Goal: Task Accomplishment & Management: Manage account settings

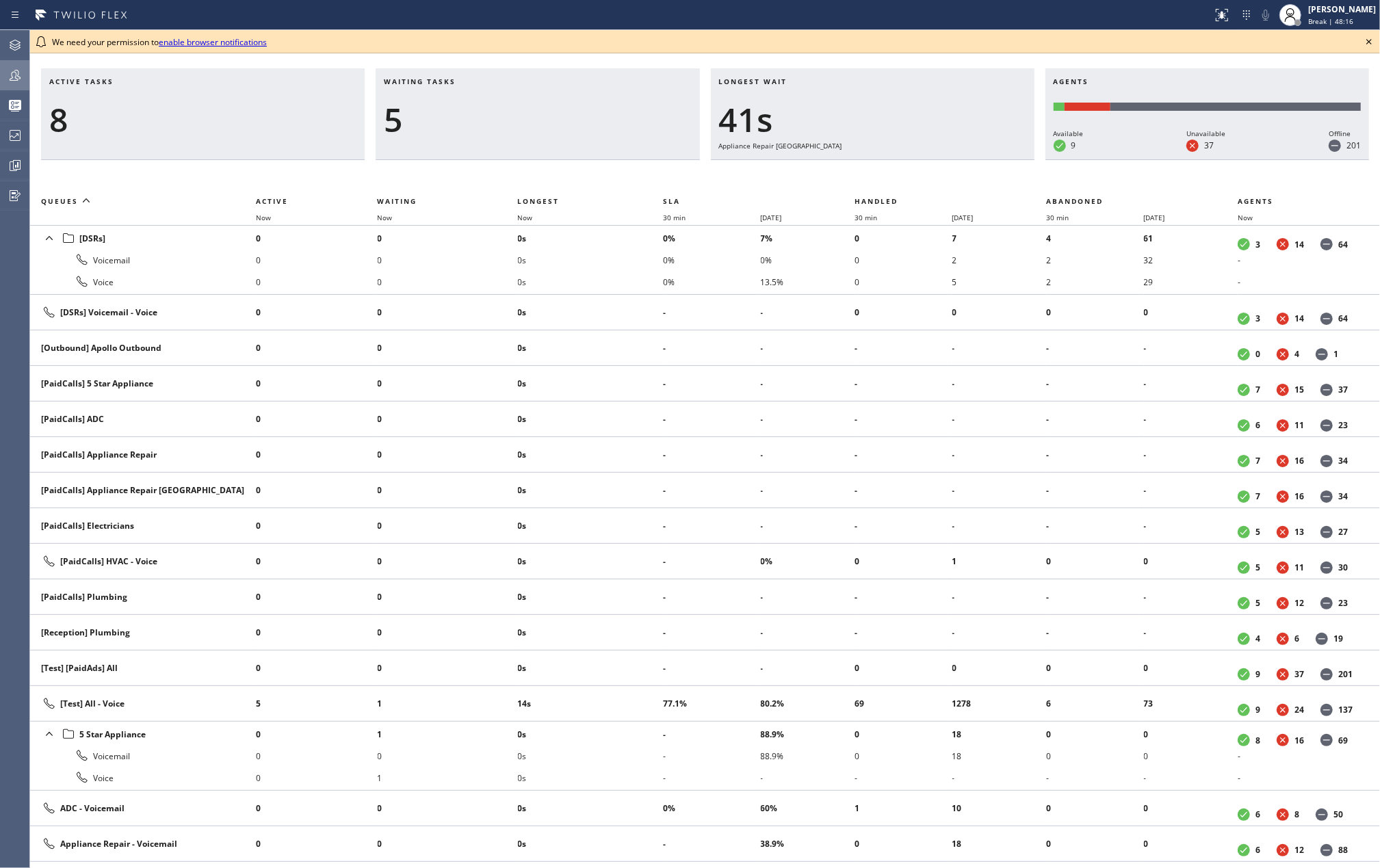
click at [20, 72] on icon at bounding box center [15, 75] width 17 height 17
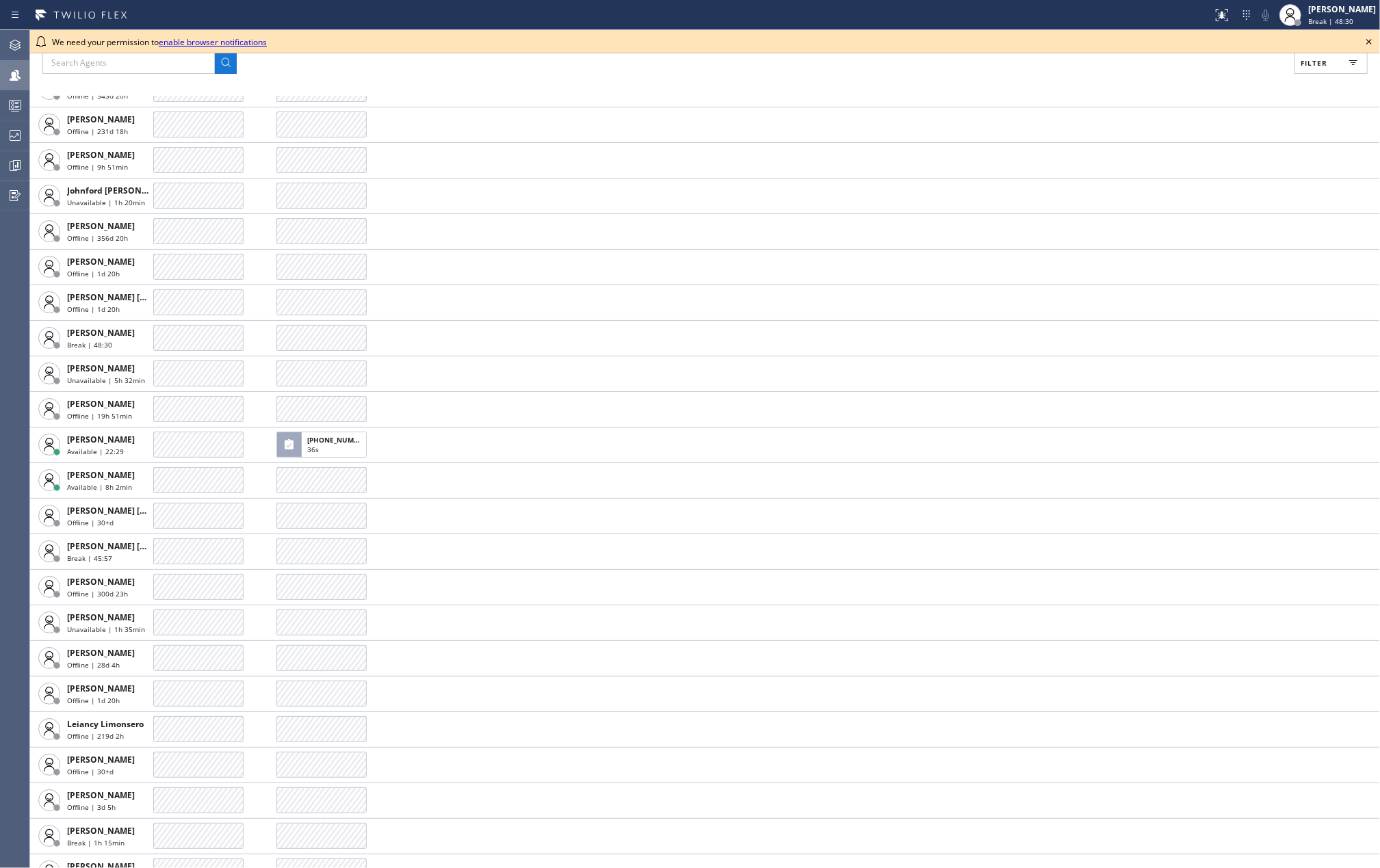
scroll to position [2005, 0]
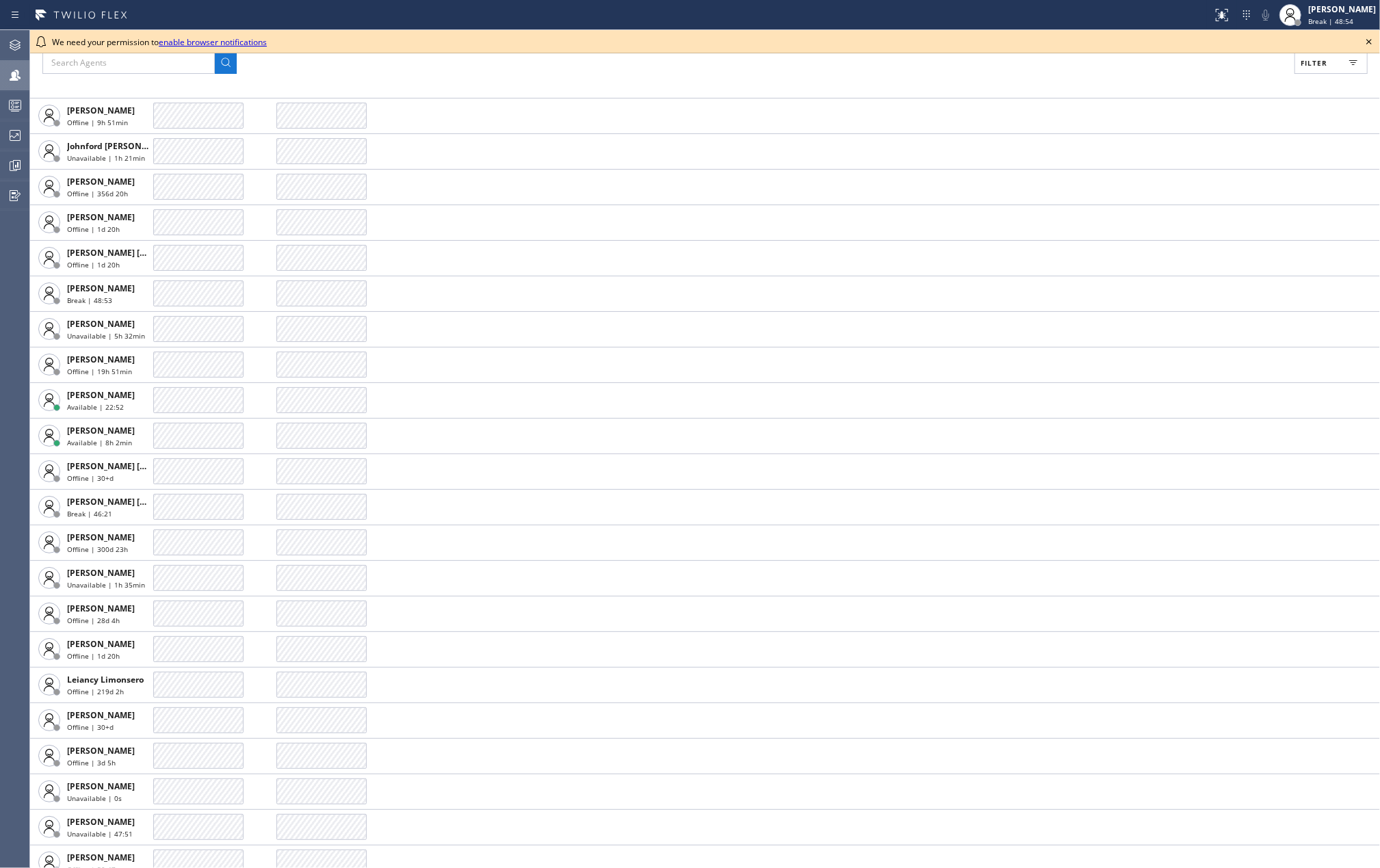
click at [1368, 41] on icon at bounding box center [1369, 42] width 6 height 6
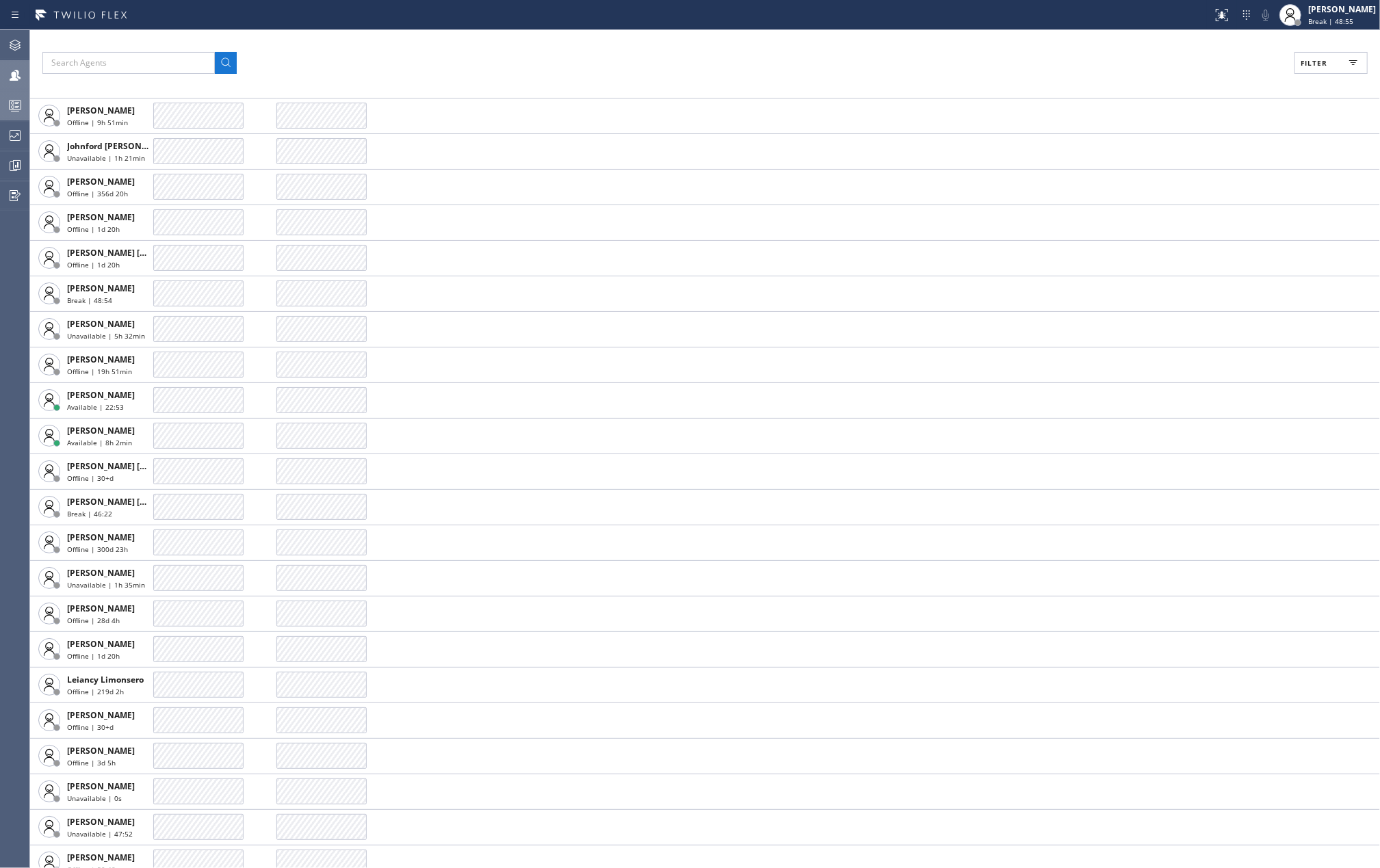
click at [20, 94] on div at bounding box center [15, 106] width 30 height 27
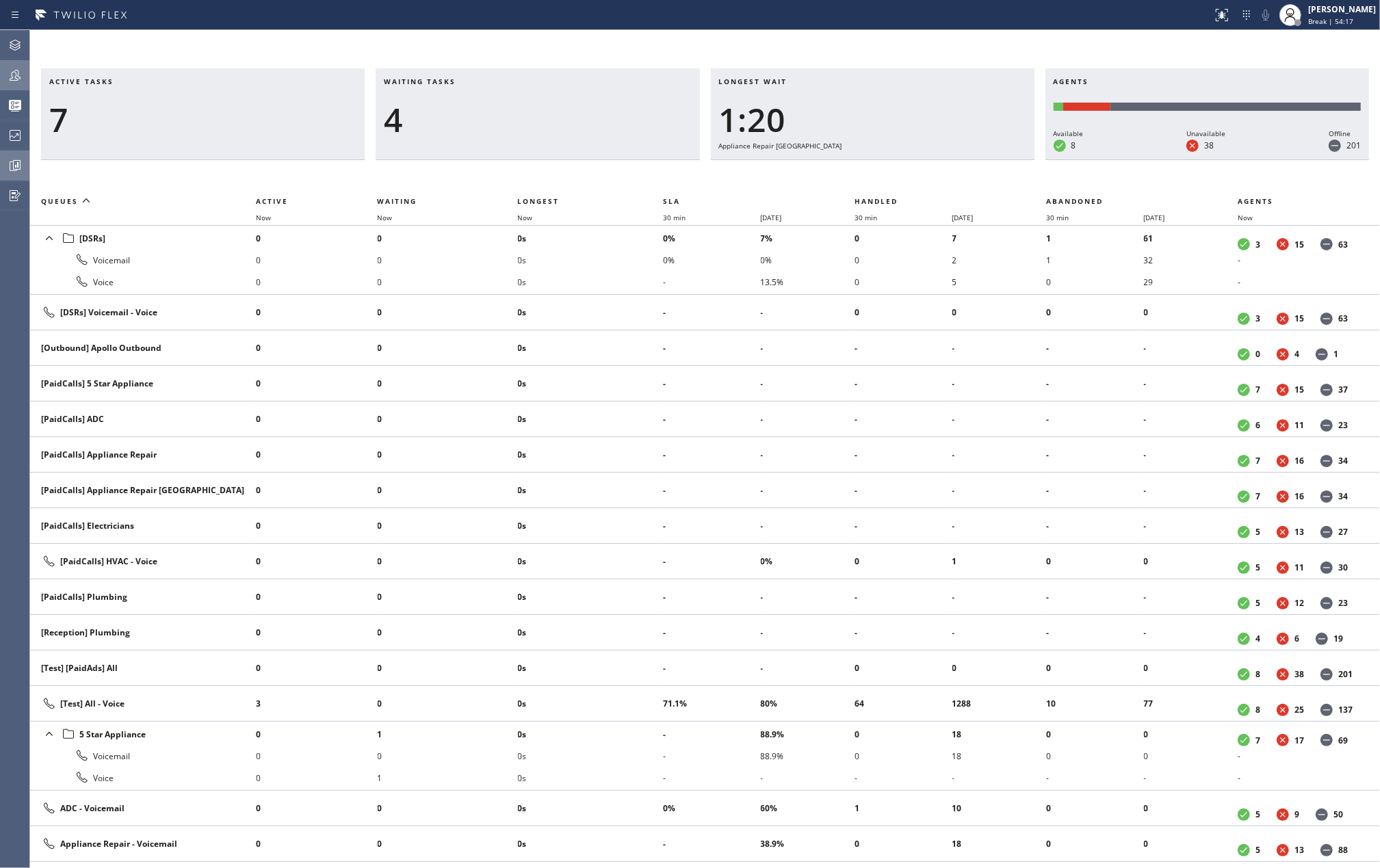
click at [15, 168] on icon at bounding box center [15, 165] width 17 height 17
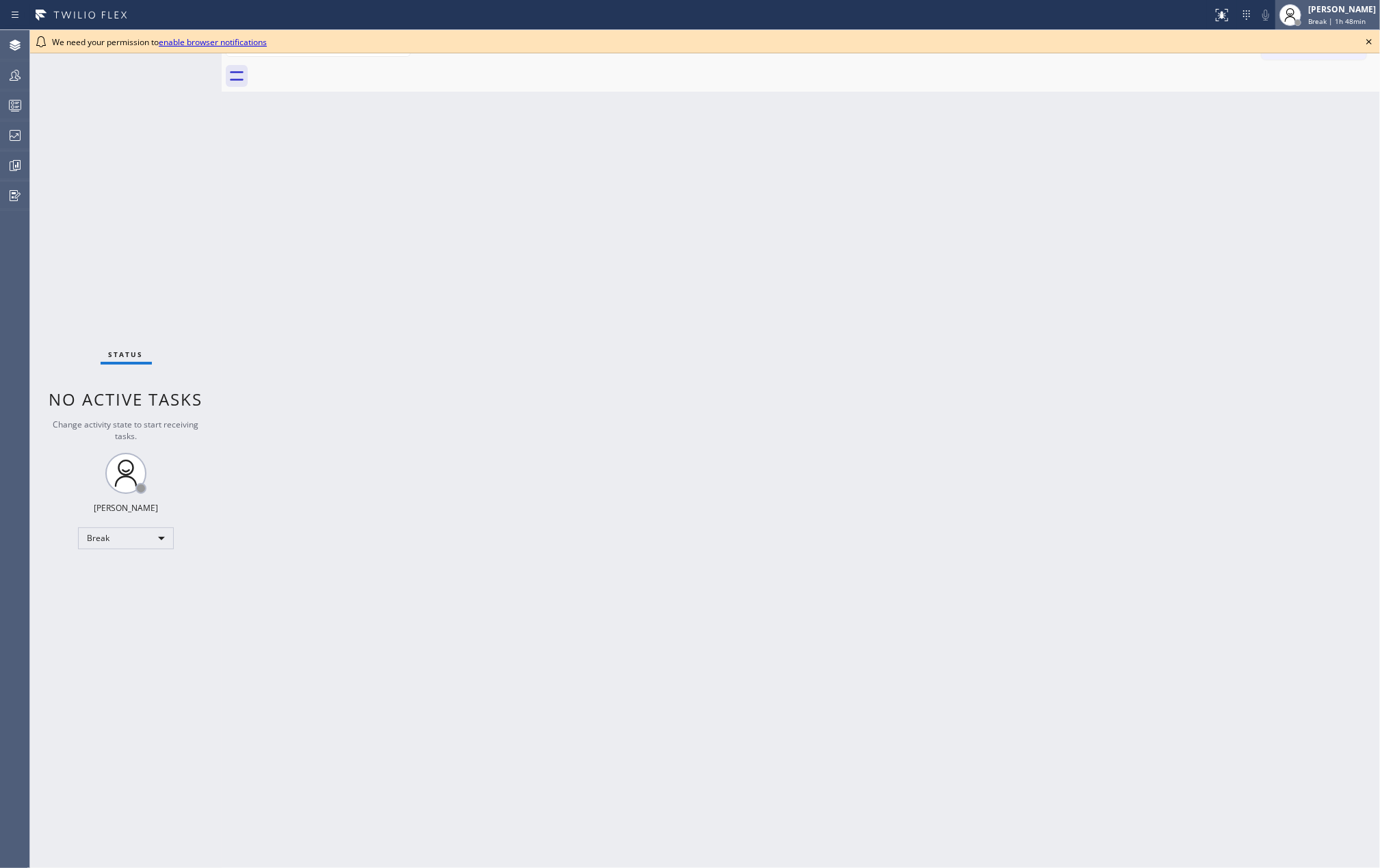
click at [1332, 15] on div "[PERSON_NAME]" at bounding box center [1341, 9] width 67 height 12
click at [1287, 92] on button "Unavailable" at bounding box center [1312, 90] width 137 height 18
click at [22, 165] on icon at bounding box center [15, 165] width 17 height 17
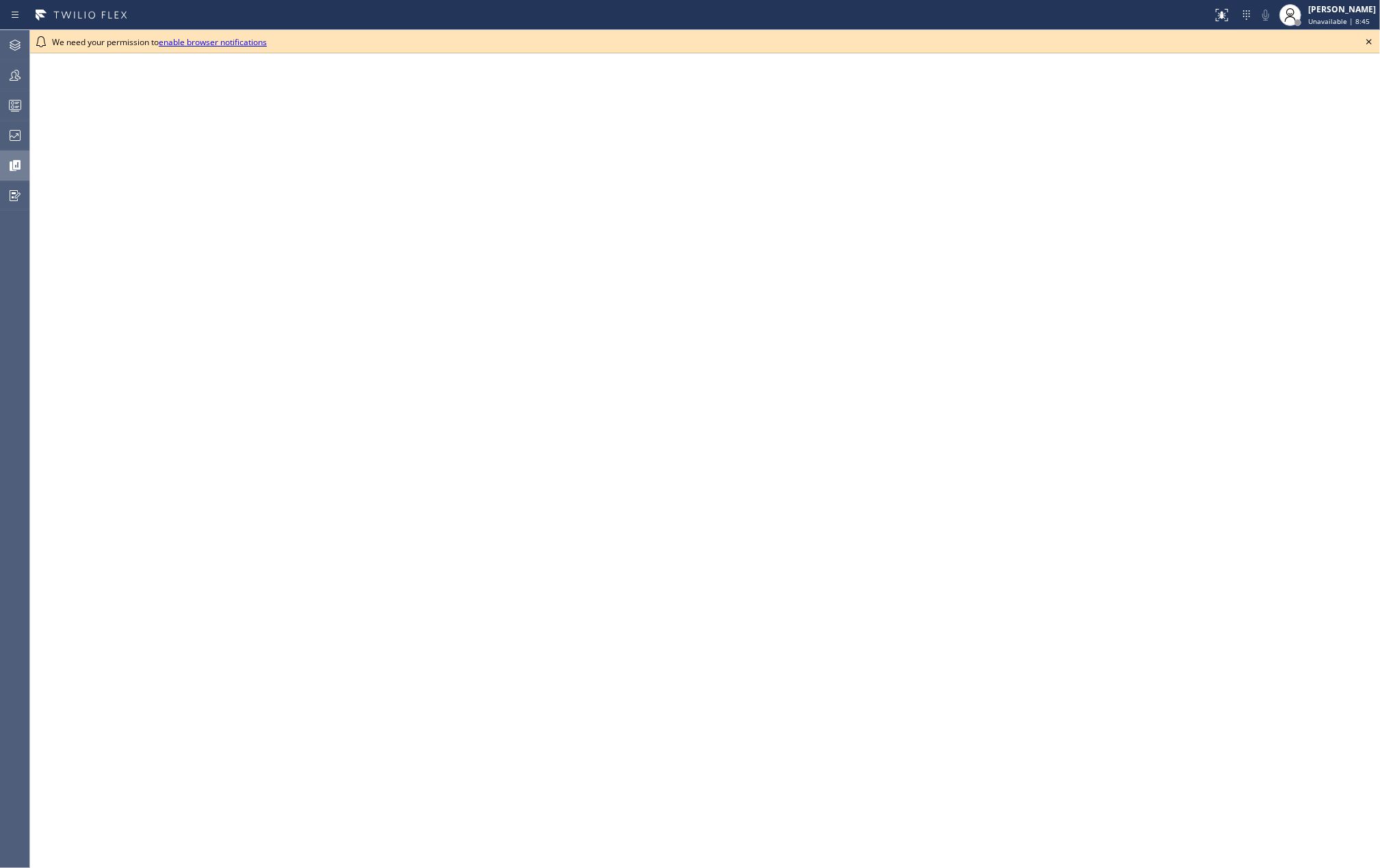
click at [1369, 41] on icon at bounding box center [1369, 42] width 6 height 6
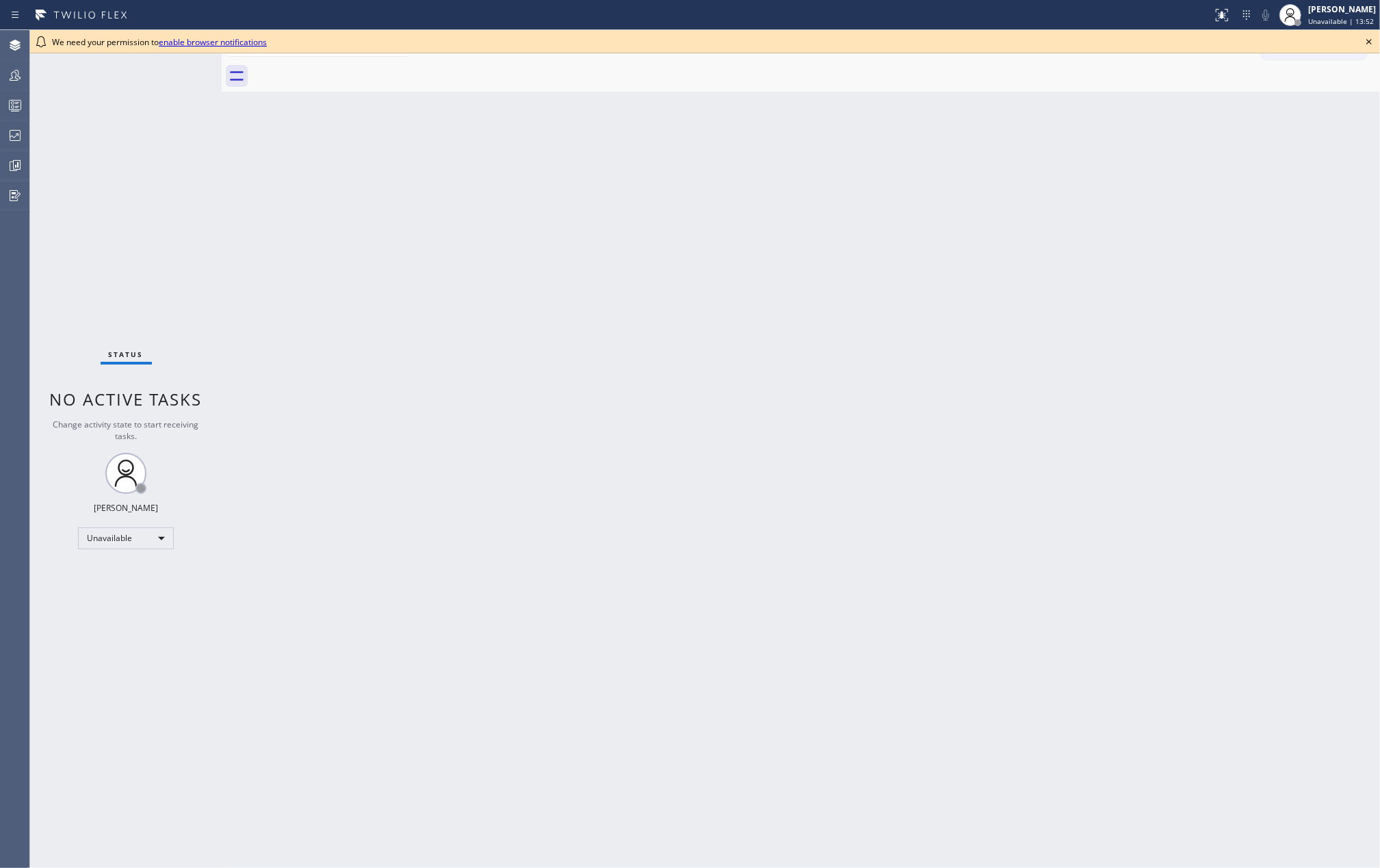
click at [1365, 39] on icon at bounding box center [1368, 41] width 17 height 17
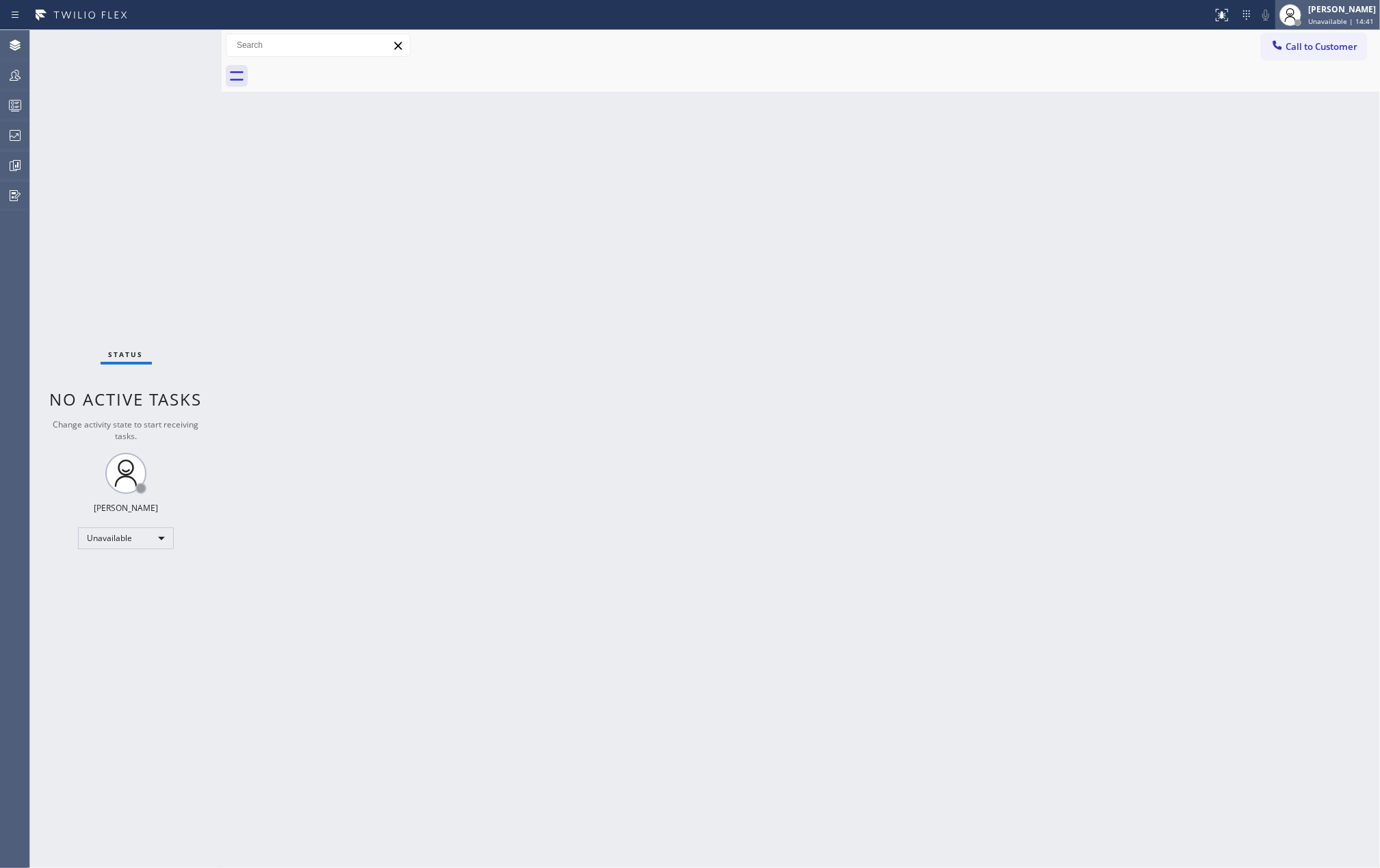
click at [1305, 15] on div at bounding box center [1290, 15] width 30 height 30
click at [1290, 56] on button "Offline" at bounding box center [1312, 55] width 137 height 18
click at [13, 102] on icon at bounding box center [15, 105] width 17 height 17
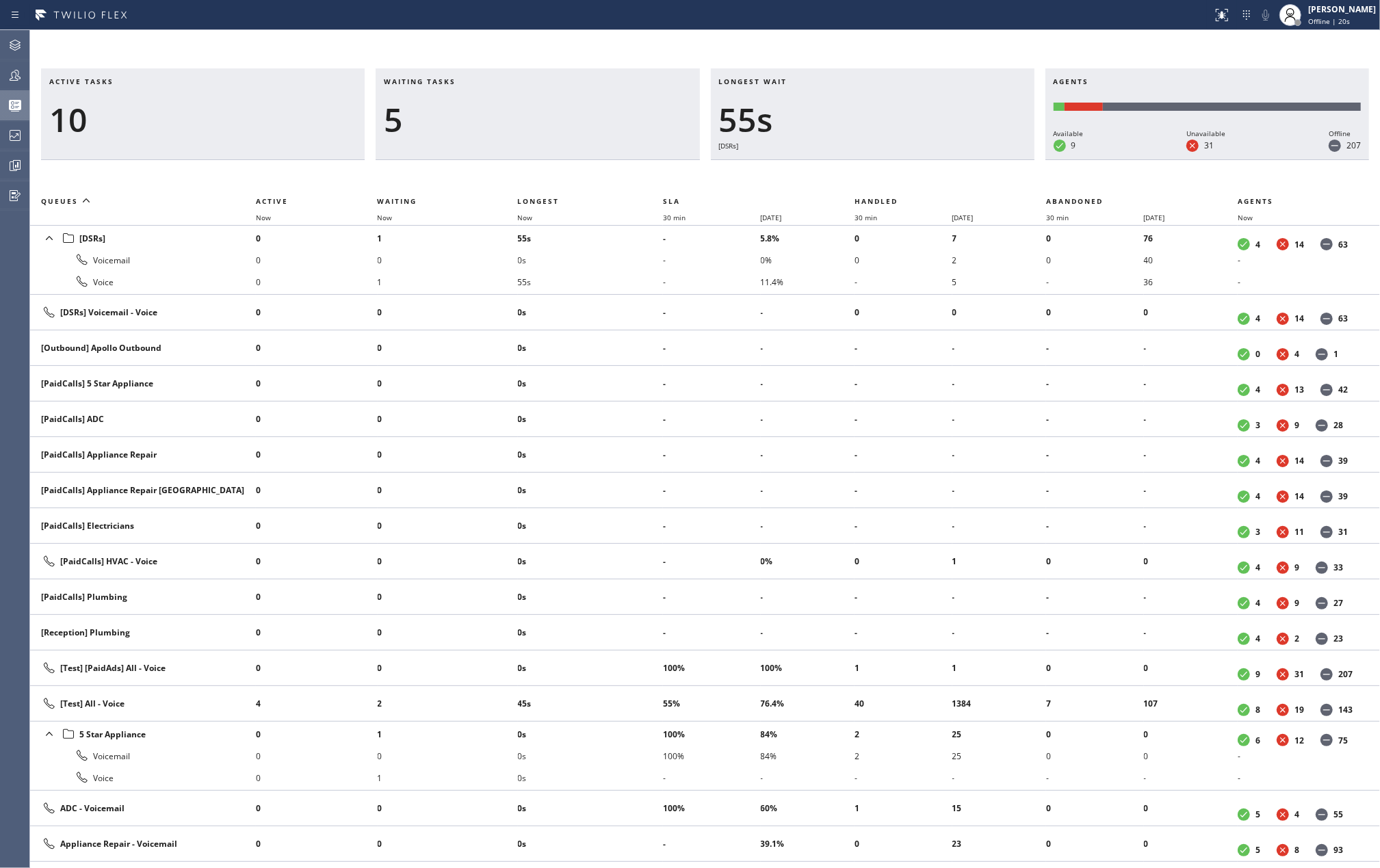
click at [582, 135] on div "5" at bounding box center [537, 119] width 307 height 40
click at [539, 213] on span "Now" at bounding box center [533, 218] width 31 height 10
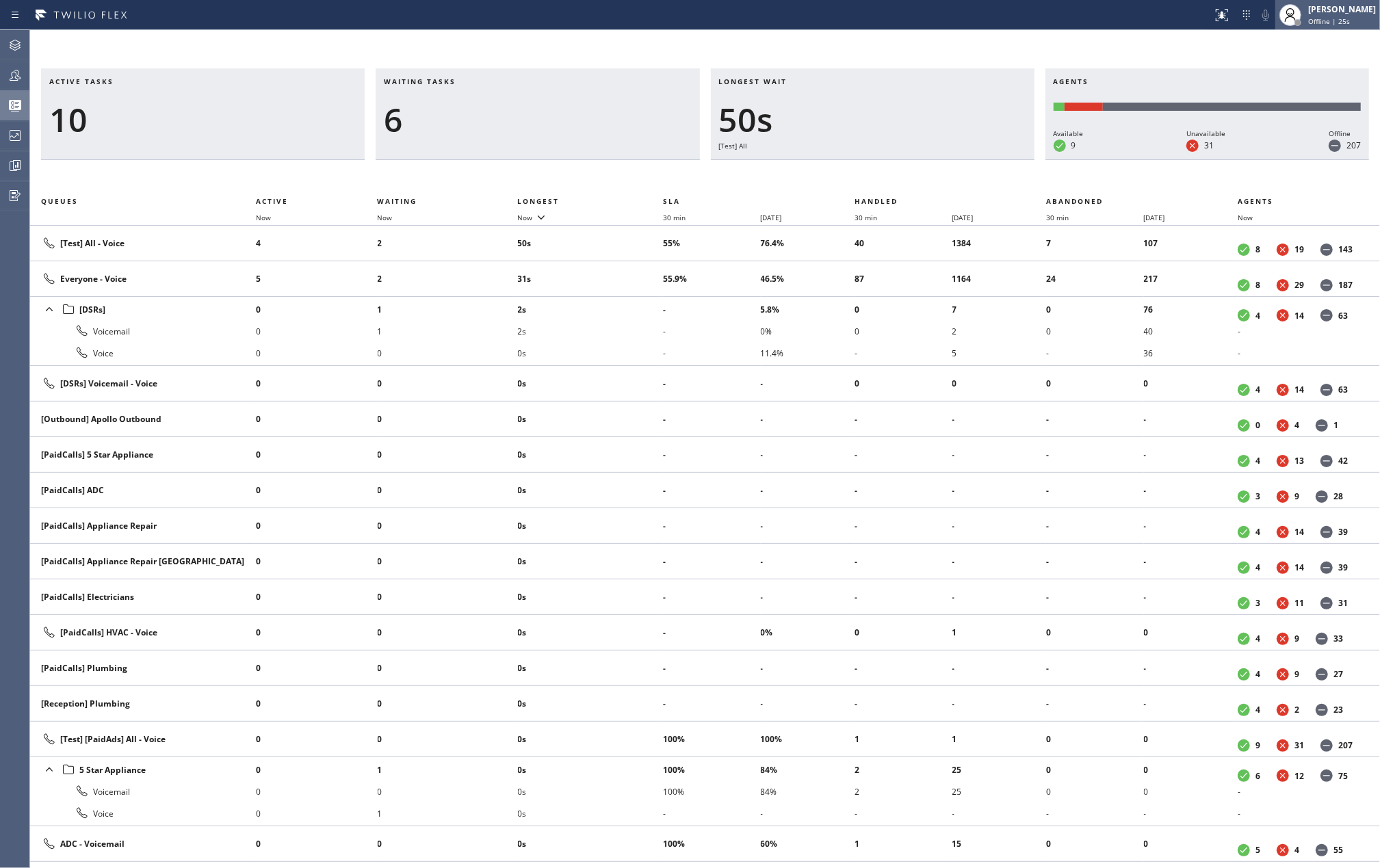
click at [1346, 22] on span "Offline | 25s" at bounding box center [1328, 22] width 42 height 10
click at [1304, 69] on button "Available" at bounding box center [1312, 72] width 137 height 18
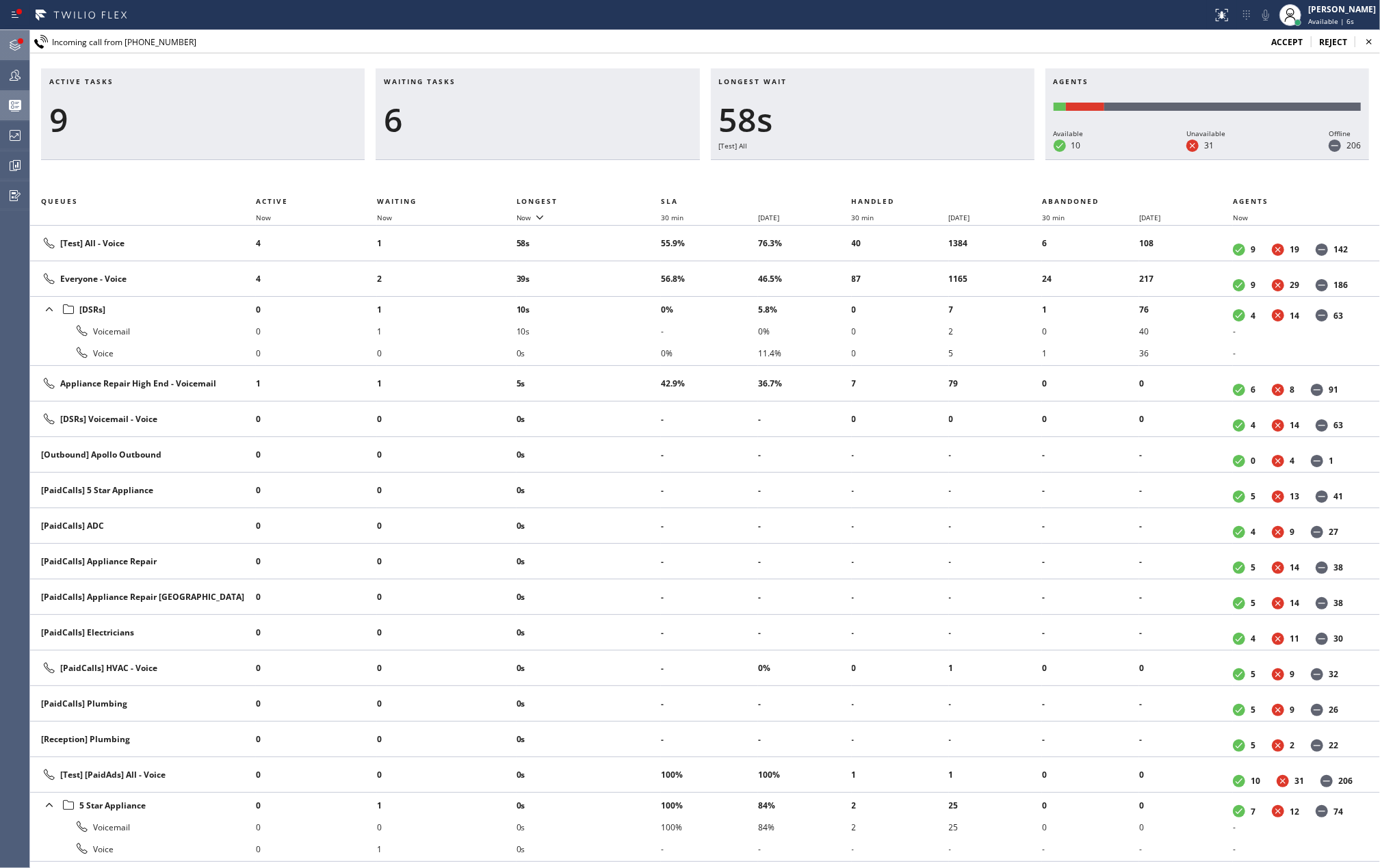
click at [17, 42] on div at bounding box center [21, 41] width 8 height 8
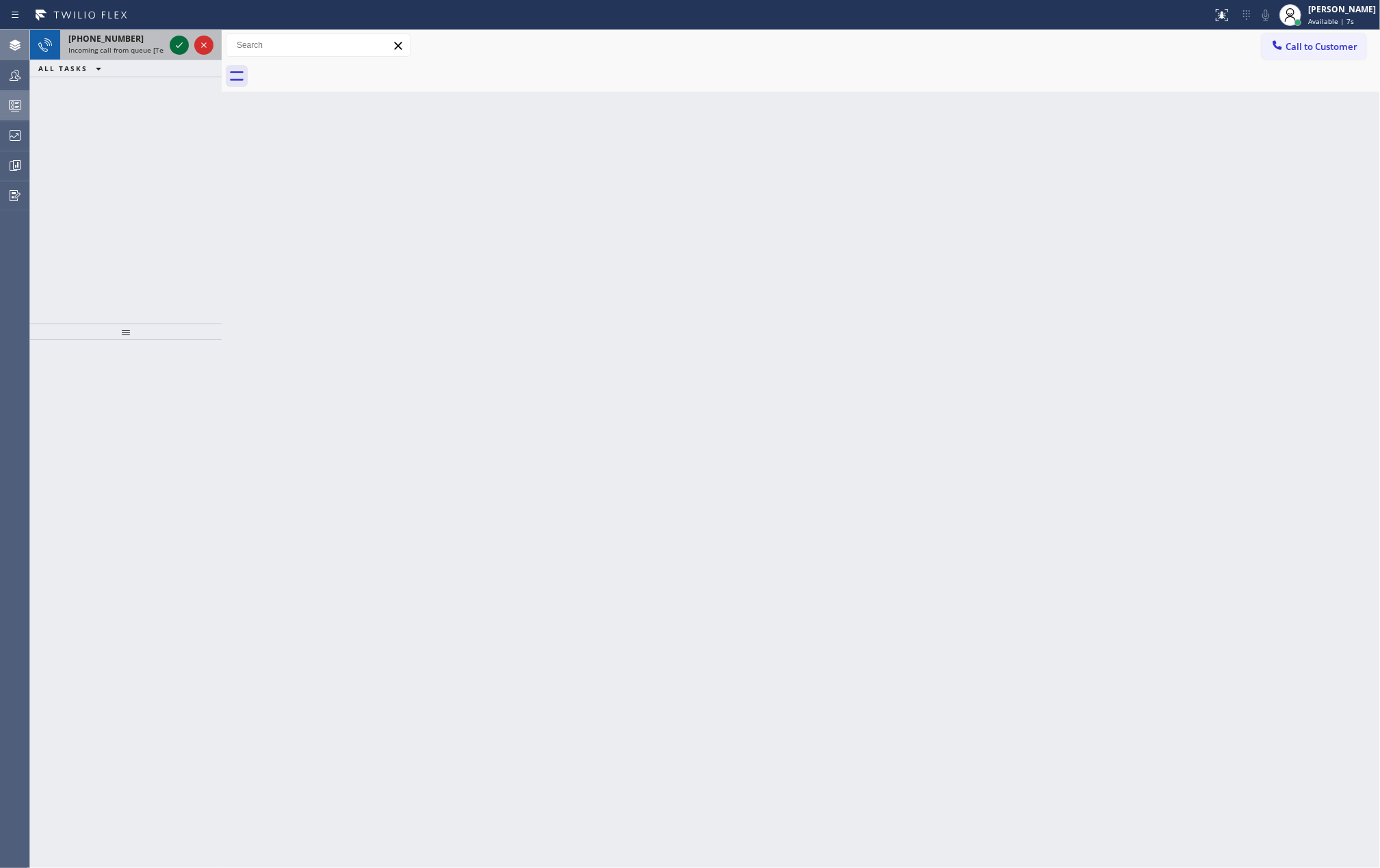
click at [174, 47] on icon at bounding box center [179, 45] width 17 height 17
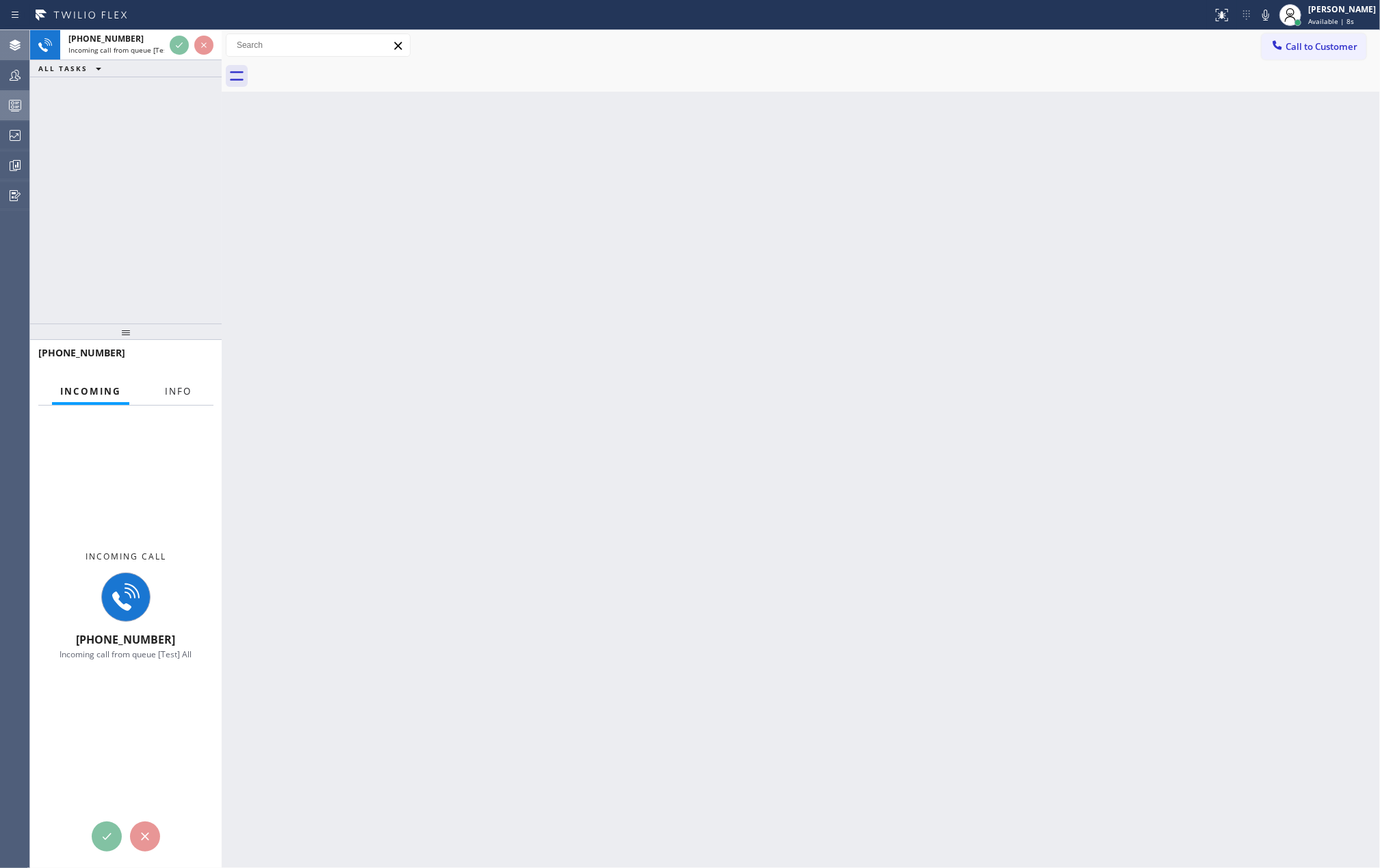
drag, startPoint x: 186, startPoint y: 391, endPoint x: 121, endPoint y: 336, distance: 85.1
click at [186, 391] on span "Info" at bounding box center [178, 391] width 26 height 13
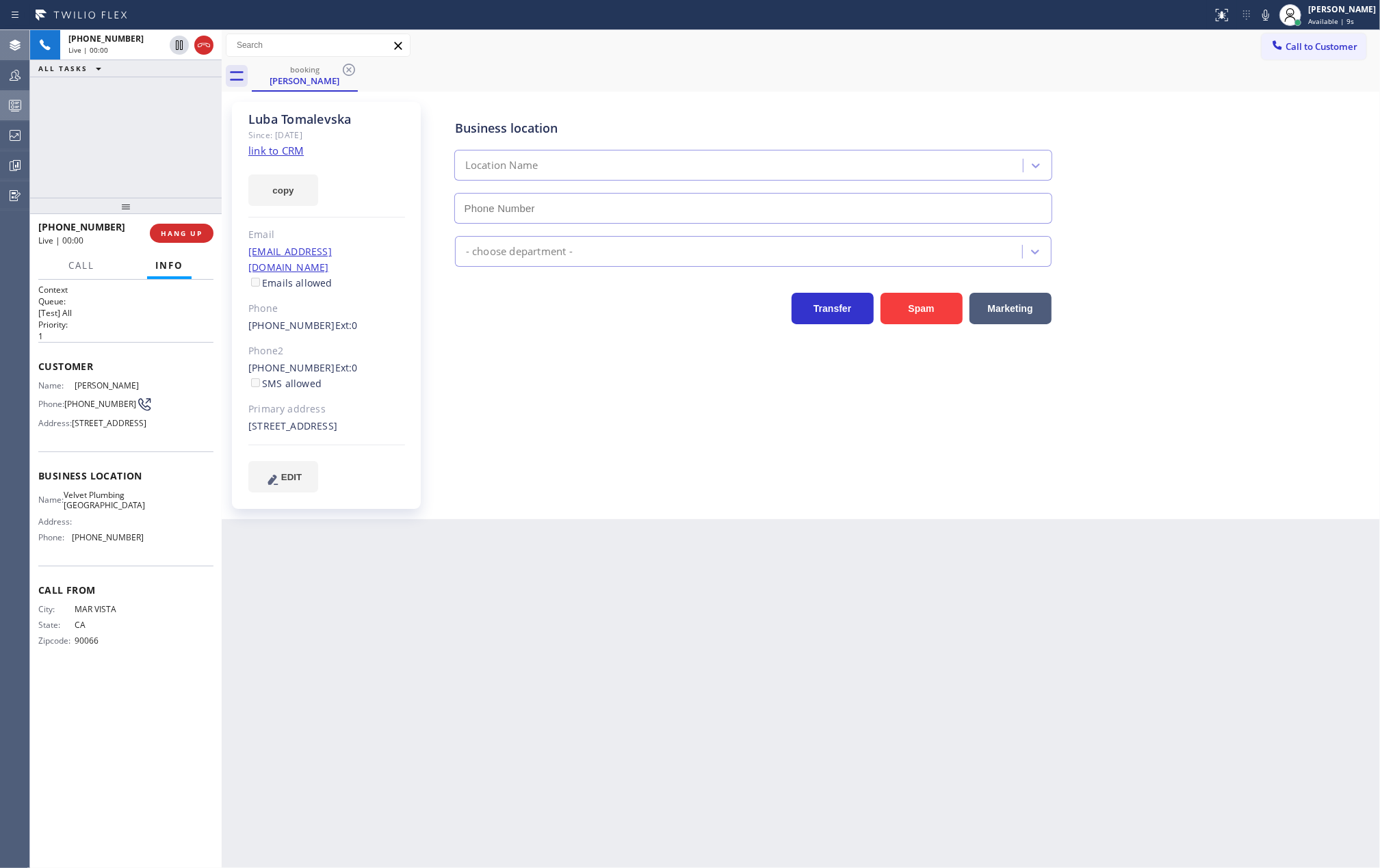
drag, startPoint x: 133, startPoint y: 326, endPoint x: 133, endPoint y: 188, distance: 138.0
click at [133, 188] on div "+13103839938 Live | 00:00 ALL TASKS ALL TASKS ACTIVE TASKS TASKS IN WRAP UP +13…" at bounding box center [126, 449] width 192 height 838
type input "(323) 746-8035"
click at [260, 146] on link "link to CRM" at bounding box center [276, 151] width 56 height 14
click at [1269, 17] on icon at bounding box center [1265, 15] width 7 height 11
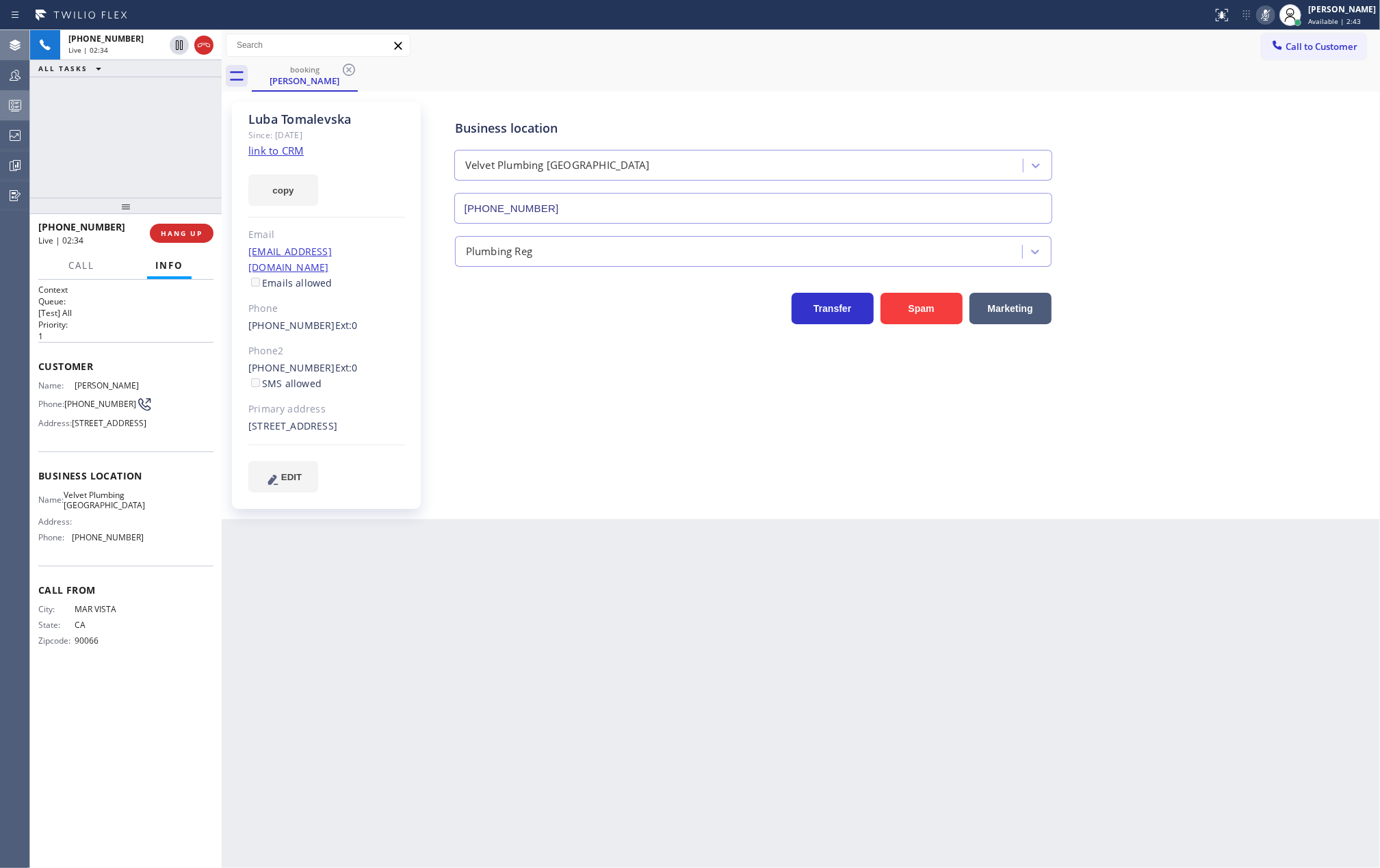
click at [546, 71] on div "booking Luba Tomalevska" at bounding box center [815, 75] width 1128 height 30
click at [1273, 10] on icon at bounding box center [1266, 15] width 17 height 17
click at [203, 44] on icon at bounding box center [203, 45] width 17 height 17
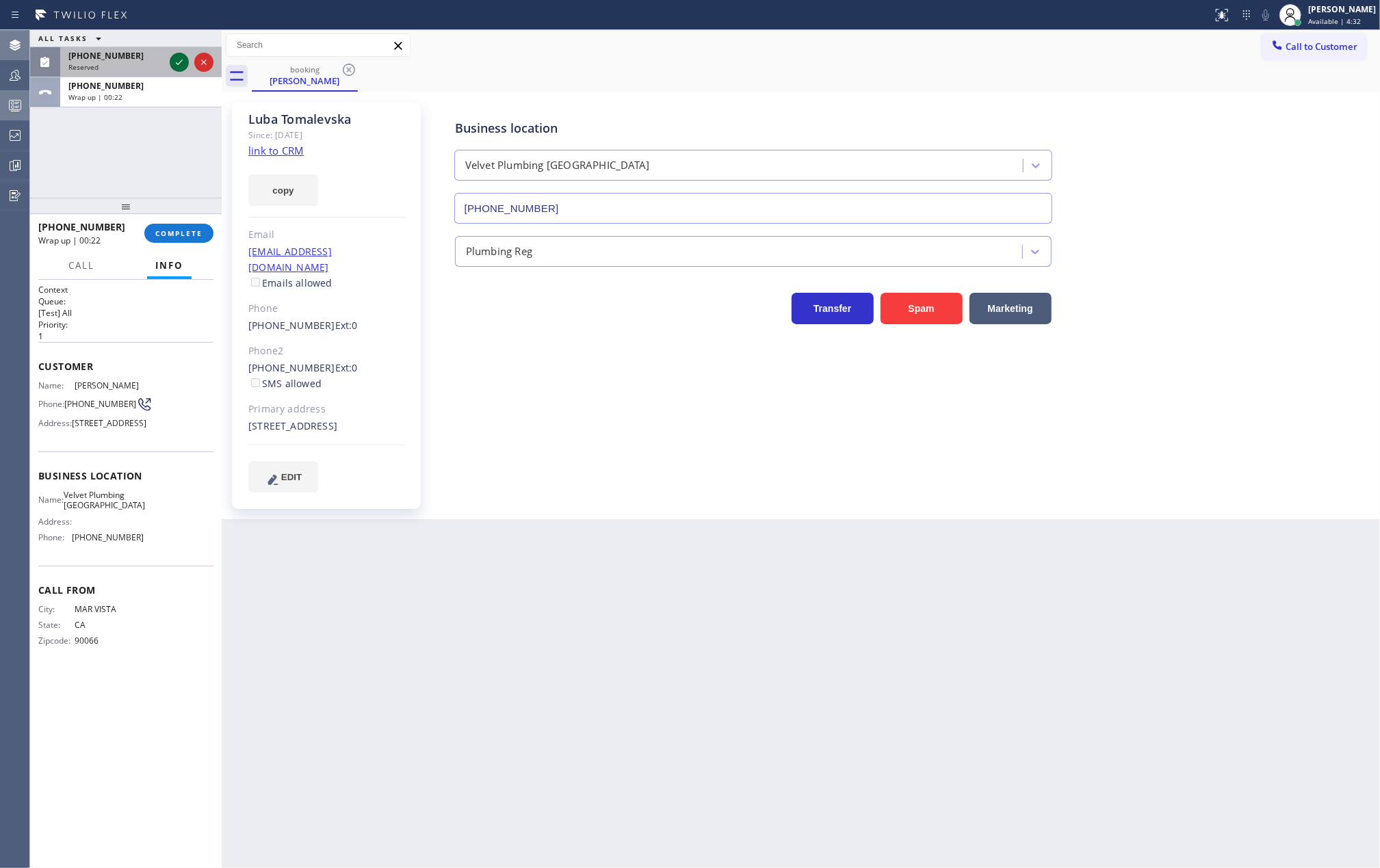
click at [172, 56] on icon at bounding box center [179, 62] width 17 height 17
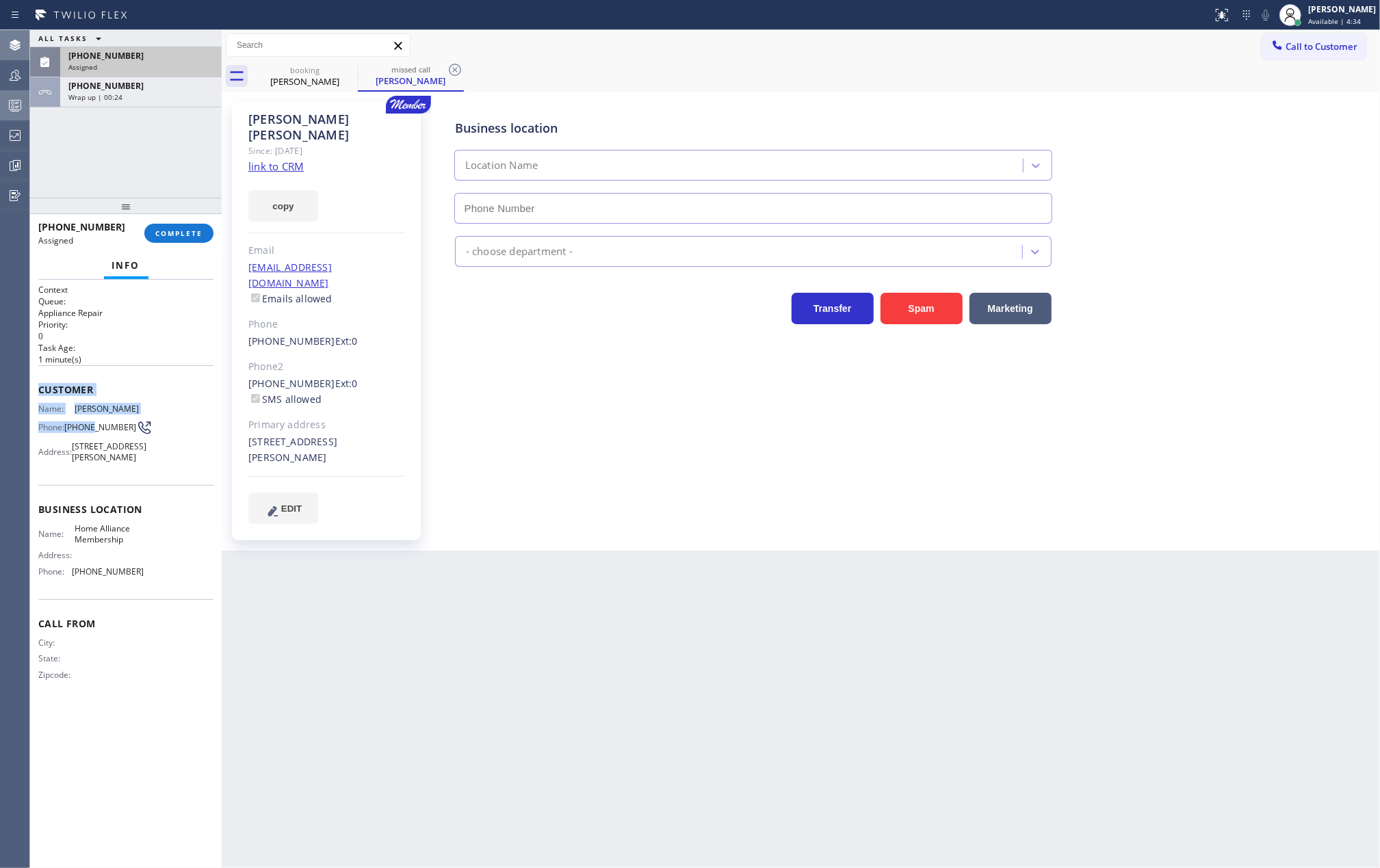
type input "(855) 946-3605"
drag, startPoint x: 37, startPoint y: 387, endPoint x: 146, endPoint y: 581, distance: 222.5
click at [146, 581] on div "Context Queue: Appliance Repair Priority: 0 Task Age: 1 minute(s) Customer Name…" at bounding box center [126, 574] width 192 height 588
copy div "Customer Name: Linda Rigney Phone: (847) 924-0568 Address: 70 E Scott St APT 70…"
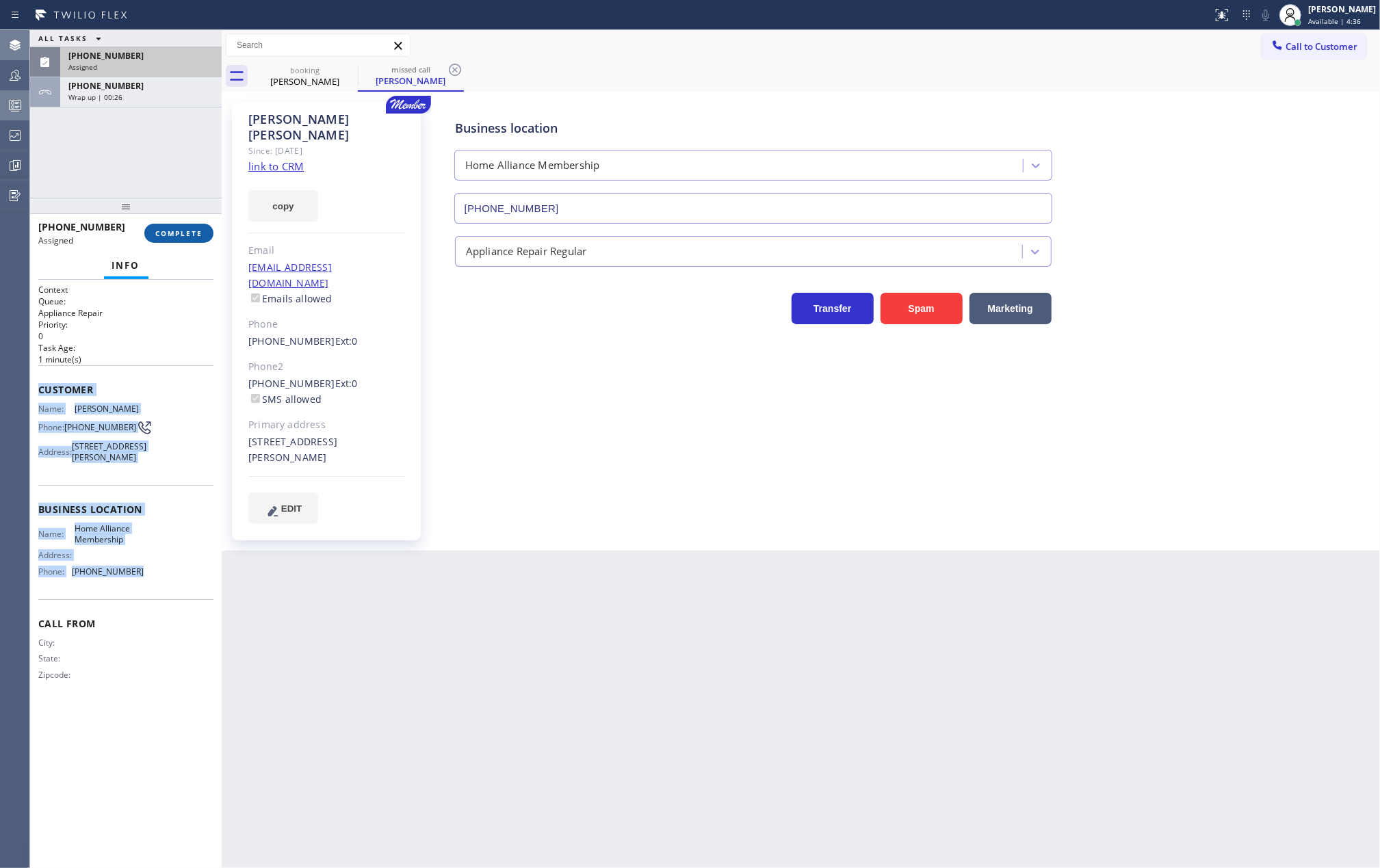
click at [182, 231] on span "COMPLETE" at bounding box center [179, 234] width 47 height 10
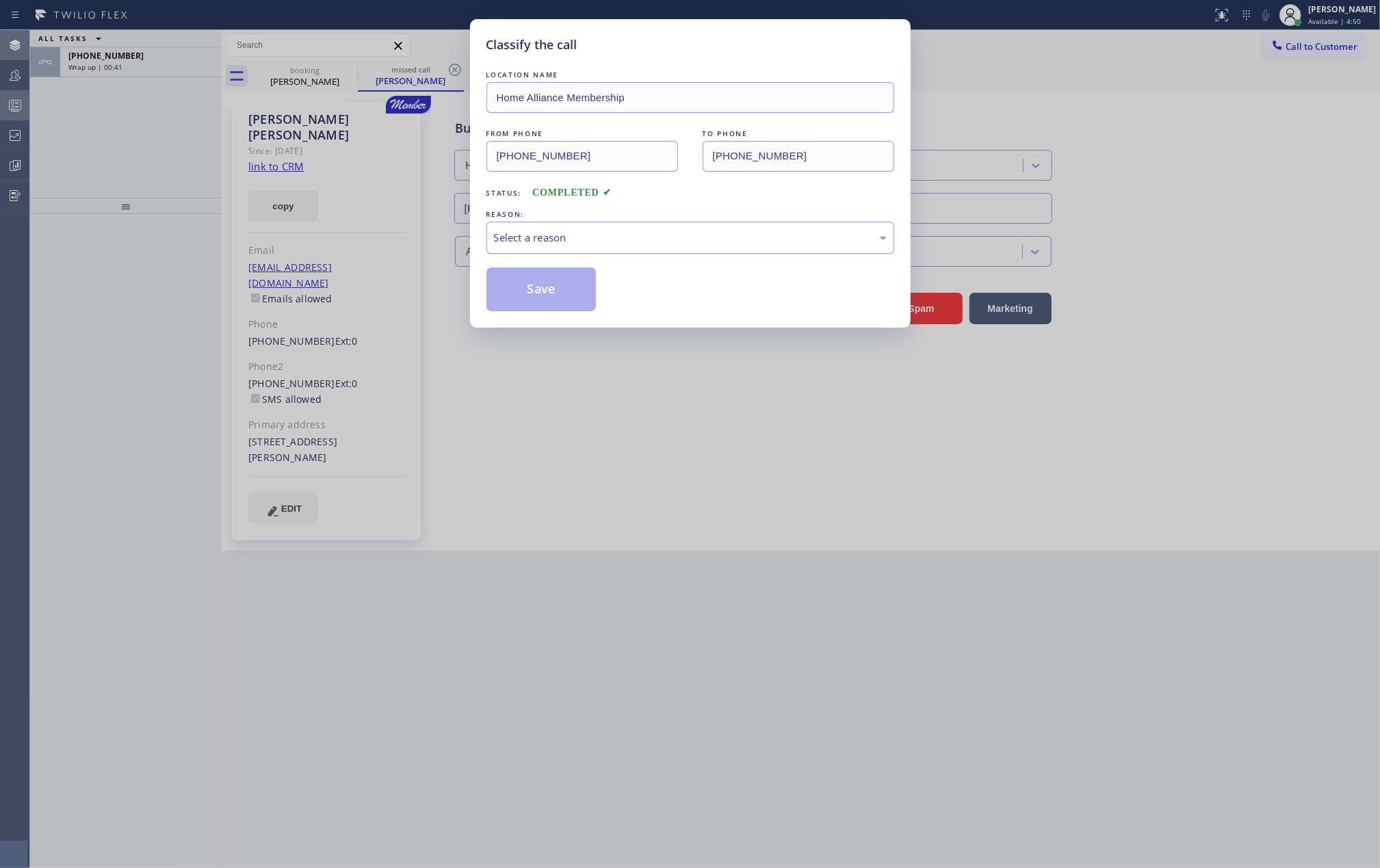
click at [565, 238] on div "Select a reason" at bounding box center [690, 238] width 392 height 16
click at [553, 296] on button "Save" at bounding box center [541, 288] width 111 height 44
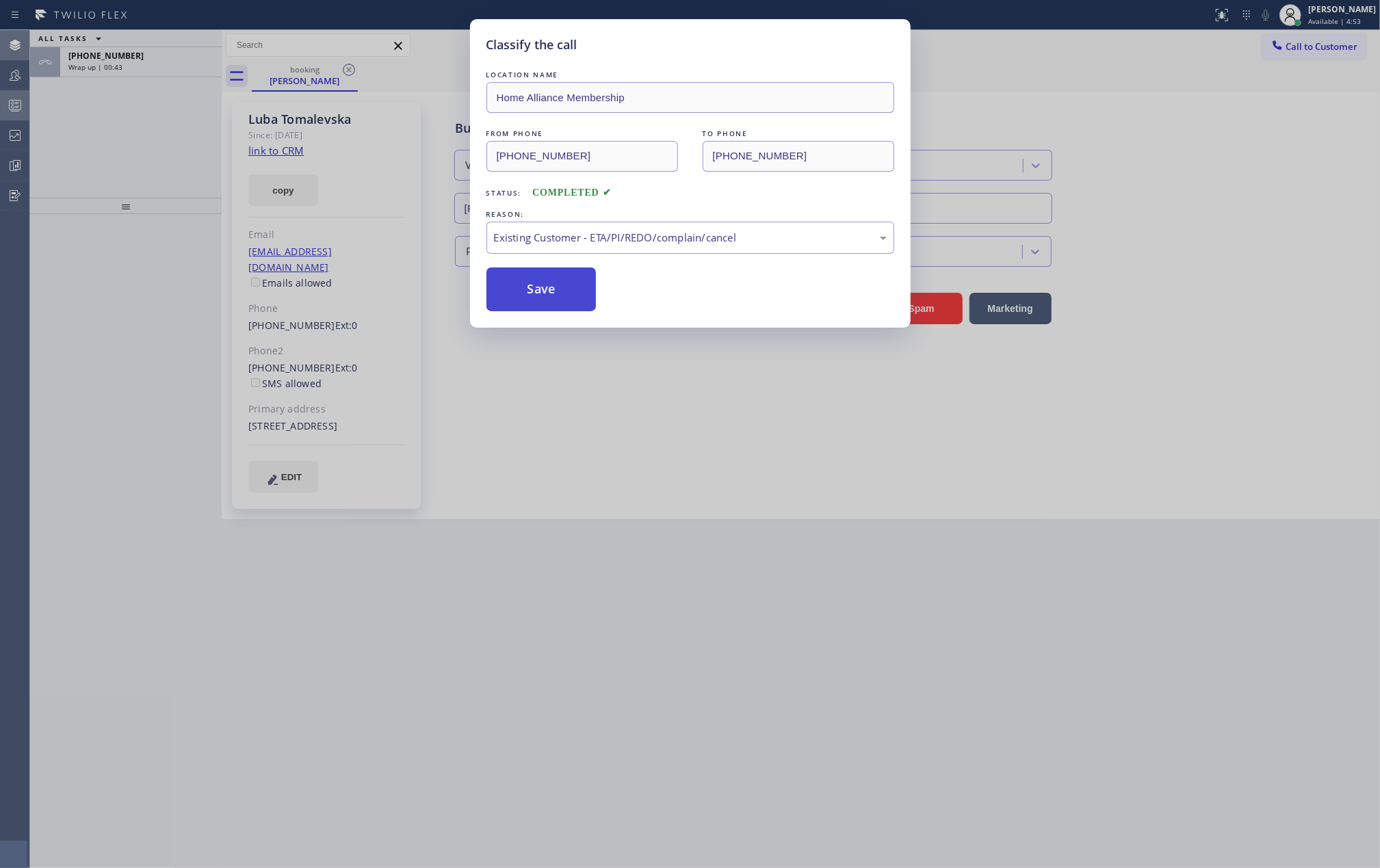
click at [553, 296] on button "Save" at bounding box center [541, 288] width 111 height 44
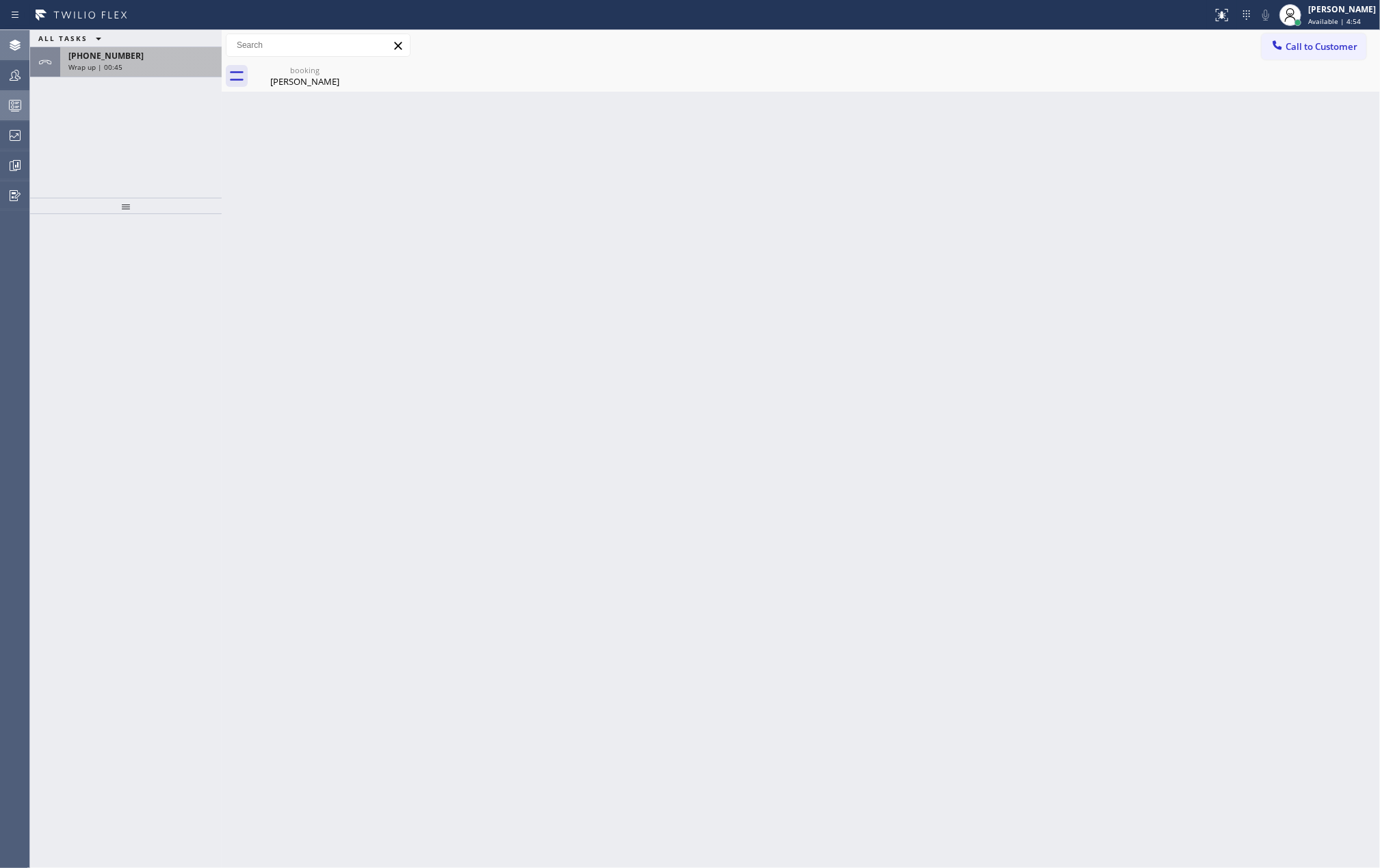
click at [149, 64] on div "Wrap up | 00:45" at bounding box center [141, 67] width 145 height 10
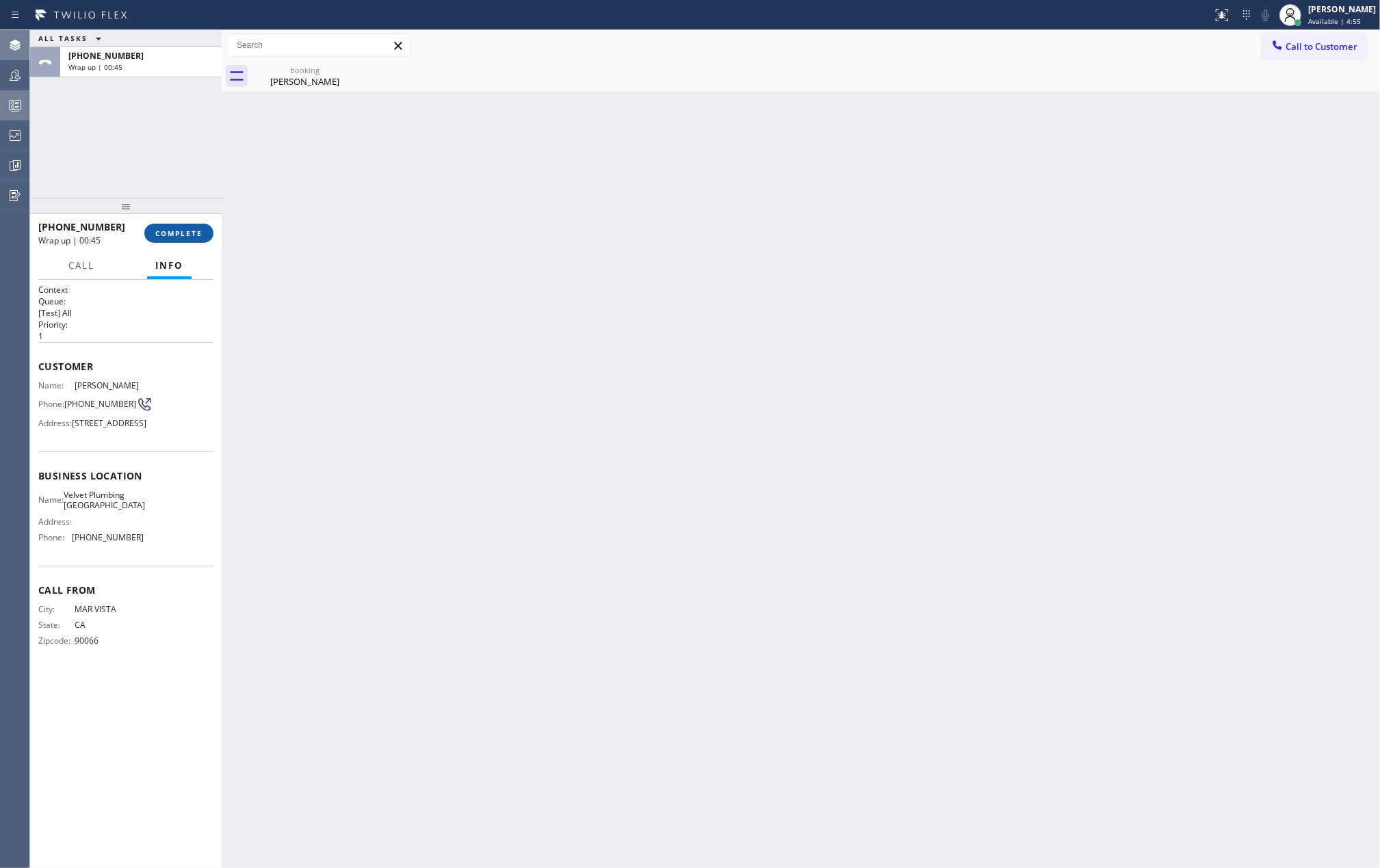
click at [158, 233] on span "COMPLETE" at bounding box center [179, 234] width 47 height 10
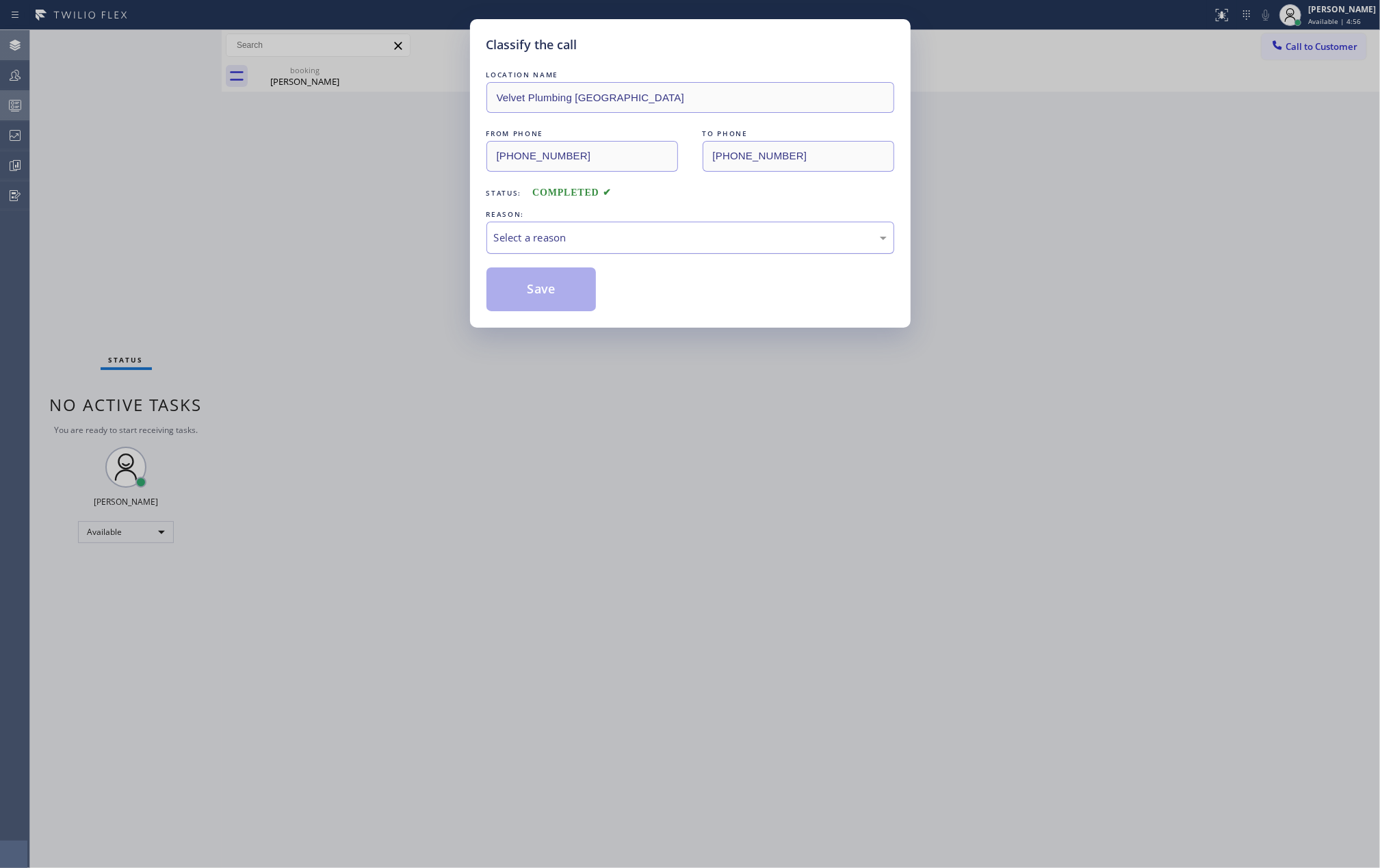
click at [532, 238] on div "Select a reason" at bounding box center [690, 238] width 392 height 16
click at [552, 291] on button "Save" at bounding box center [541, 288] width 111 height 44
click at [551, 290] on button "Save" at bounding box center [541, 288] width 111 height 44
click at [284, 237] on div "Classify the call LOCATION NAME Velvet Plumbing Los Angeles FROM PHONE (310) 38…" at bounding box center [690, 434] width 1380 height 868
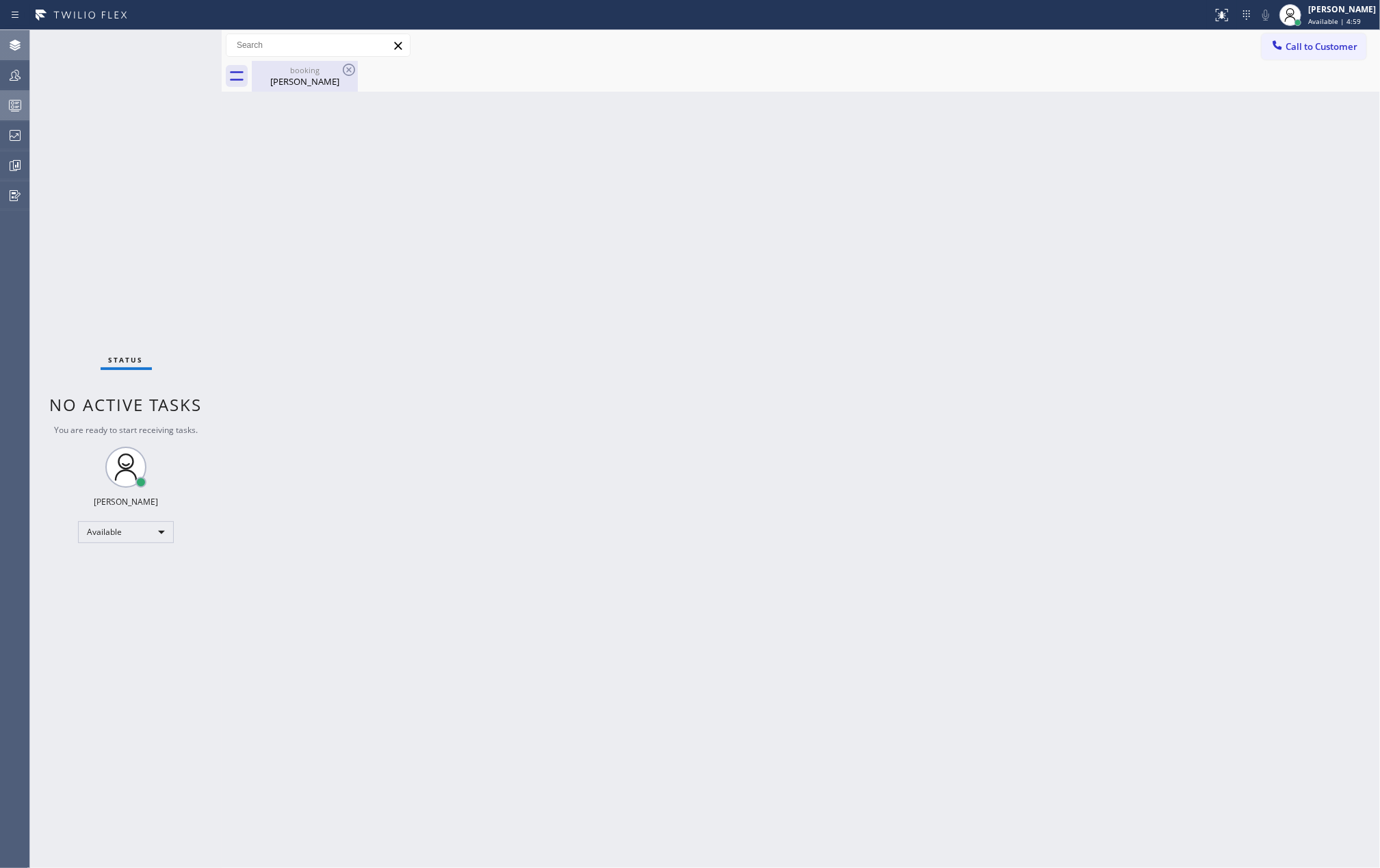
click at [308, 88] on div "booking Luba Tomalevska" at bounding box center [305, 75] width 104 height 30
click at [669, 368] on div "Back to Dashboard Change Sender ID Customers Technicians Select a contact Outbo…" at bounding box center [801, 449] width 1158 height 838
click at [17, 105] on icon at bounding box center [15, 105] width 17 height 17
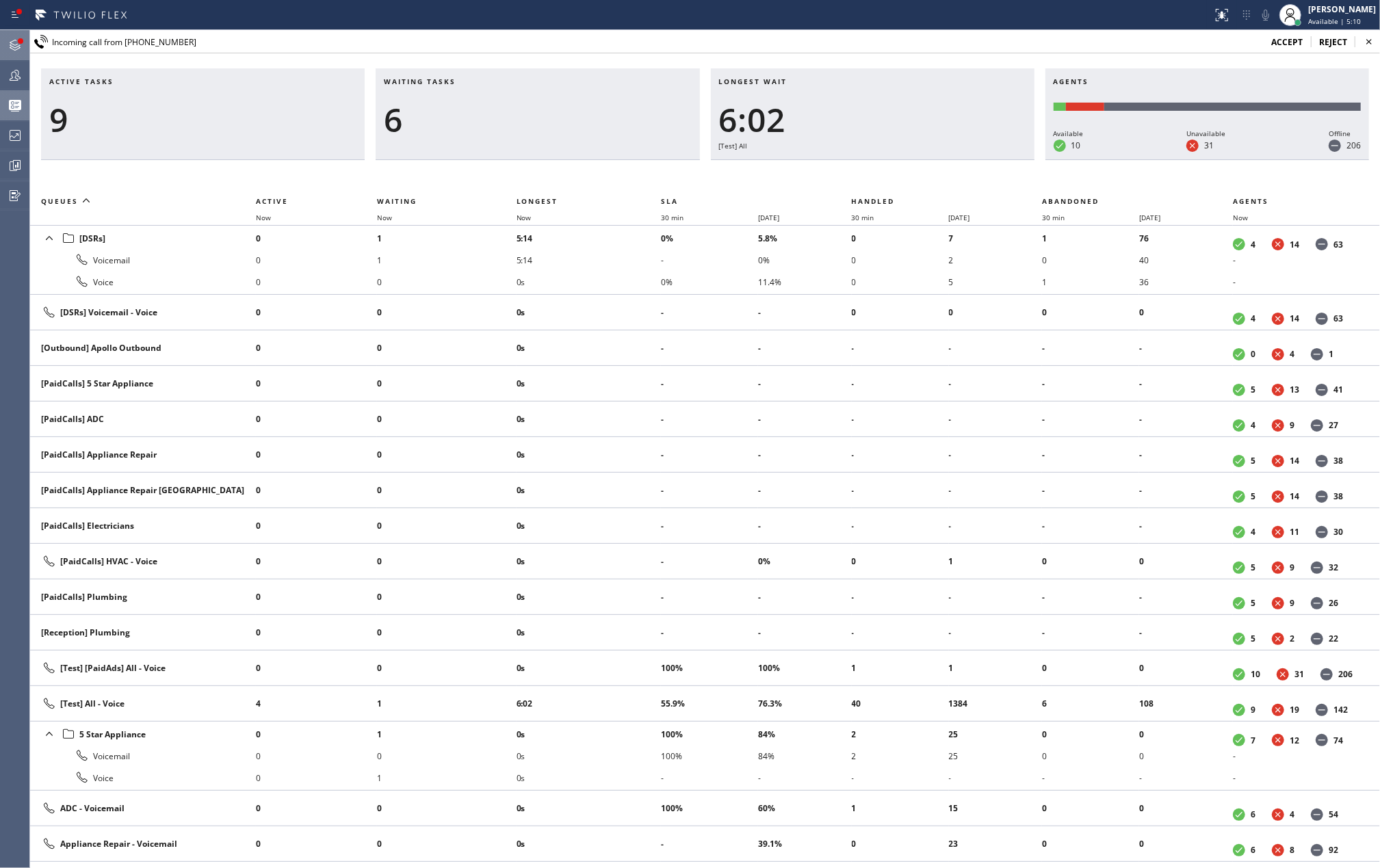
click at [20, 39] on div at bounding box center [21, 41] width 6 height 6
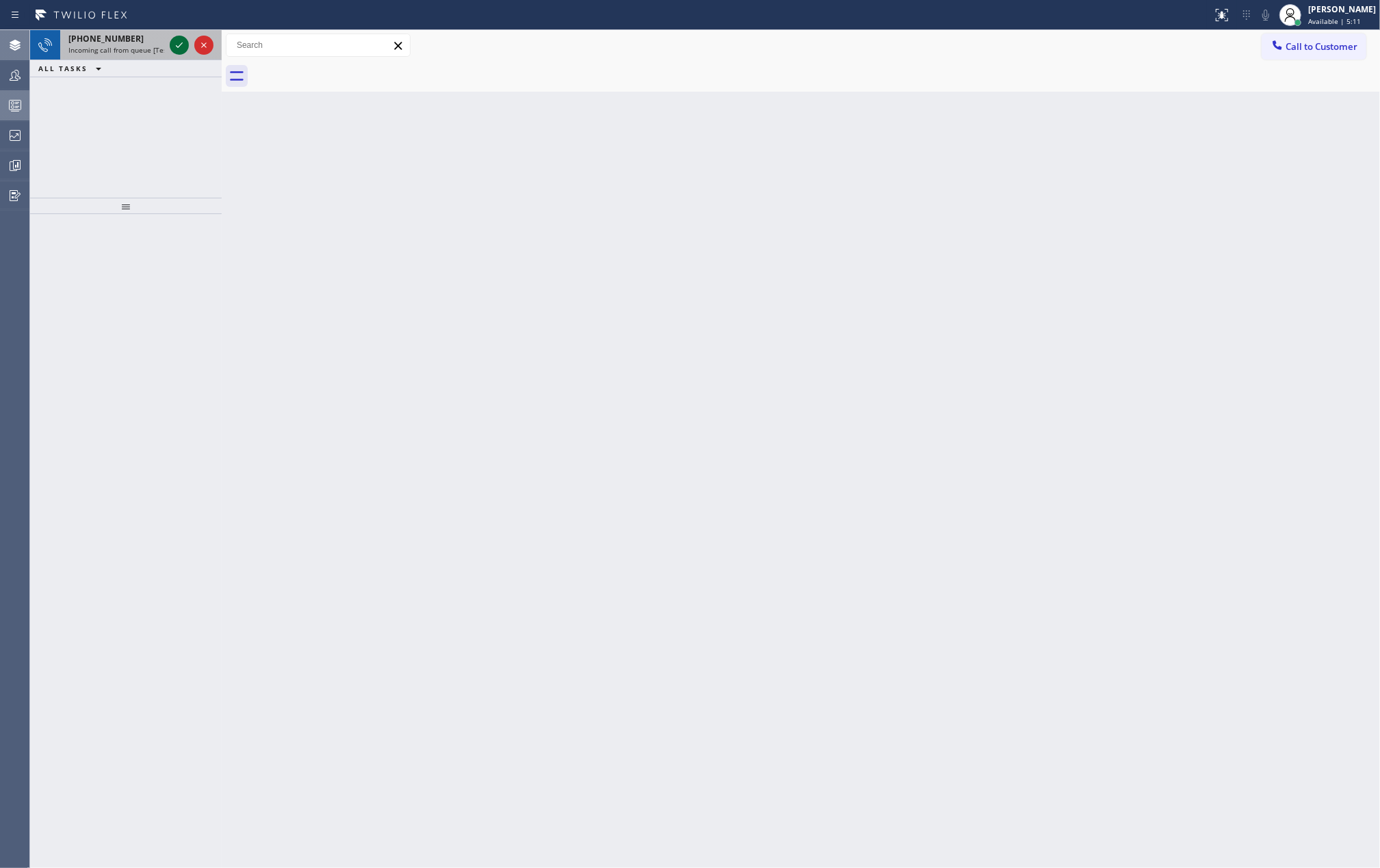
click at [176, 47] on icon at bounding box center [179, 45] width 7 height 6
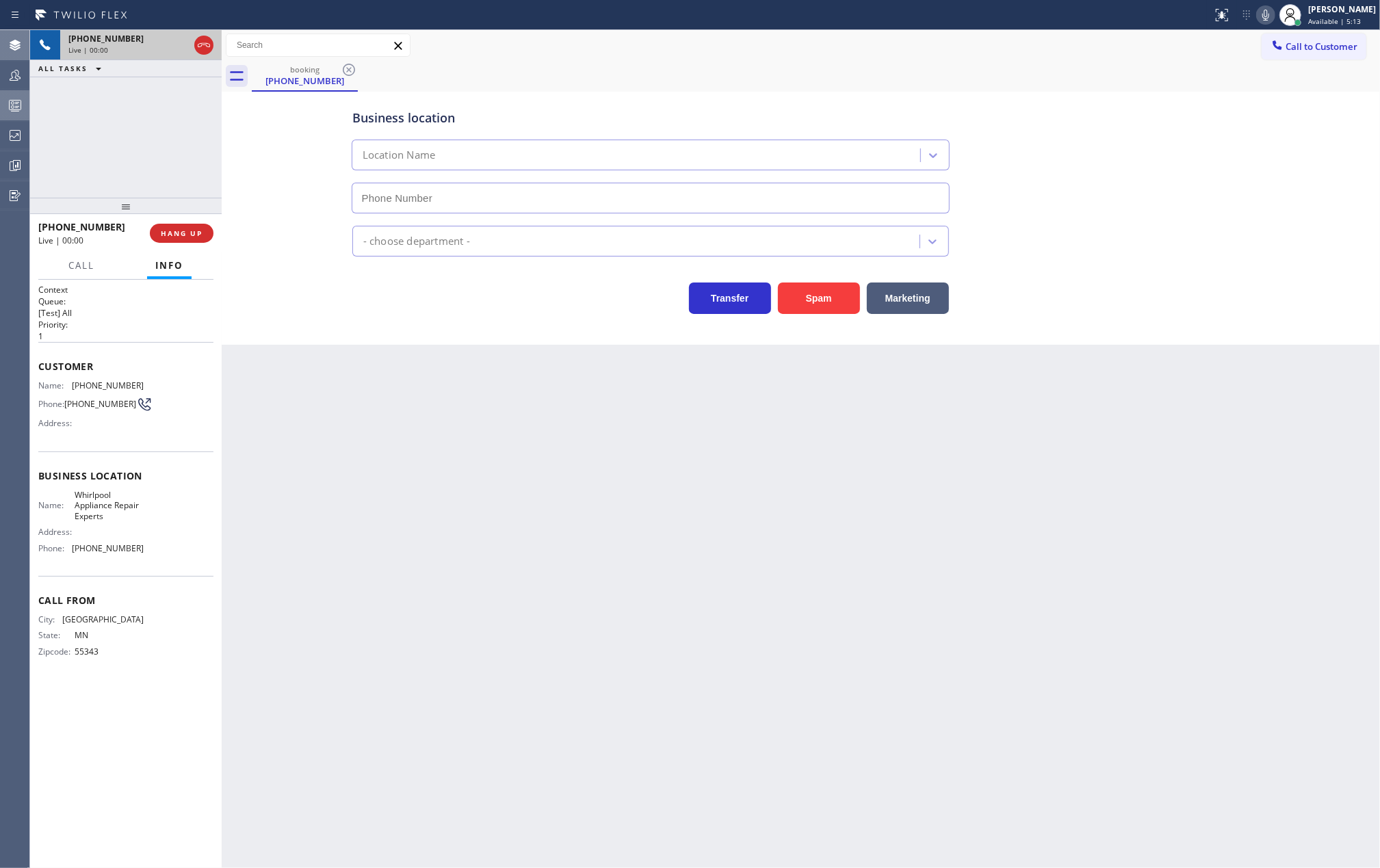
type input "(888) 716-2956"
click at [447, 433] on div "Back to Dashboard Change Sender ID Customers Technicians Select a contact Outbo…" at bounding box center [801, 449] width 1158 height 838
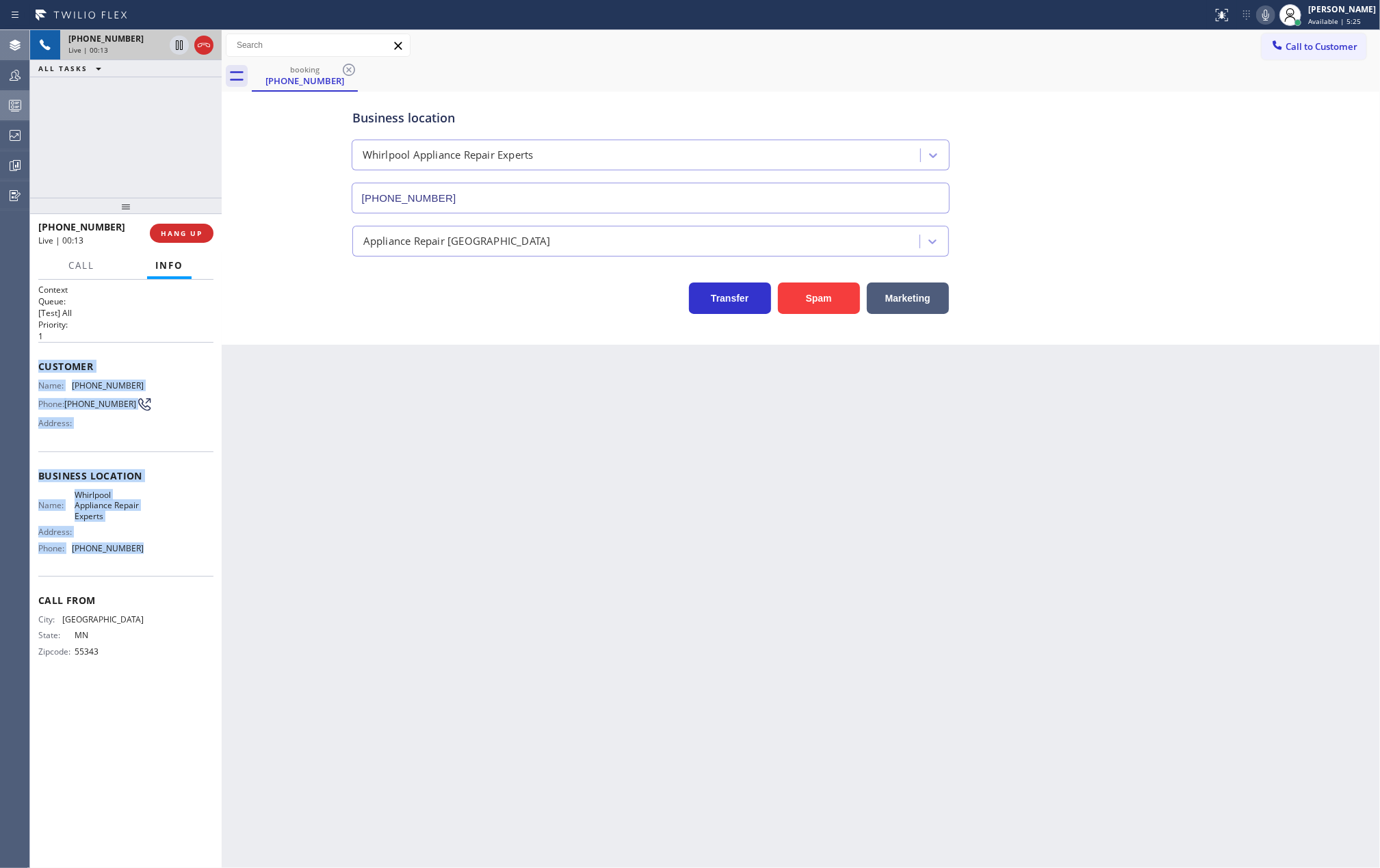
drag, startPoint x: 35, startPoint y: 368, endPoint x: 164, endPoint y: 567, distance: 237.2
click at [164, 567] on div "Context Queue: [Test] All Priority: 1 Customer Name: (952) 381-5278 Phone: (952…" at bounding box center [126, 574] width 192 height 588
copy div "Customer Name: (952) 381-5278 Phone: (952) 381-5278 Address: Business location …"
click at [175, 45] on icon at bounding box center [179, 45] width 17 height 17
click at [179, 92] on icon at bounding box center [179, 92] width 17 height 17
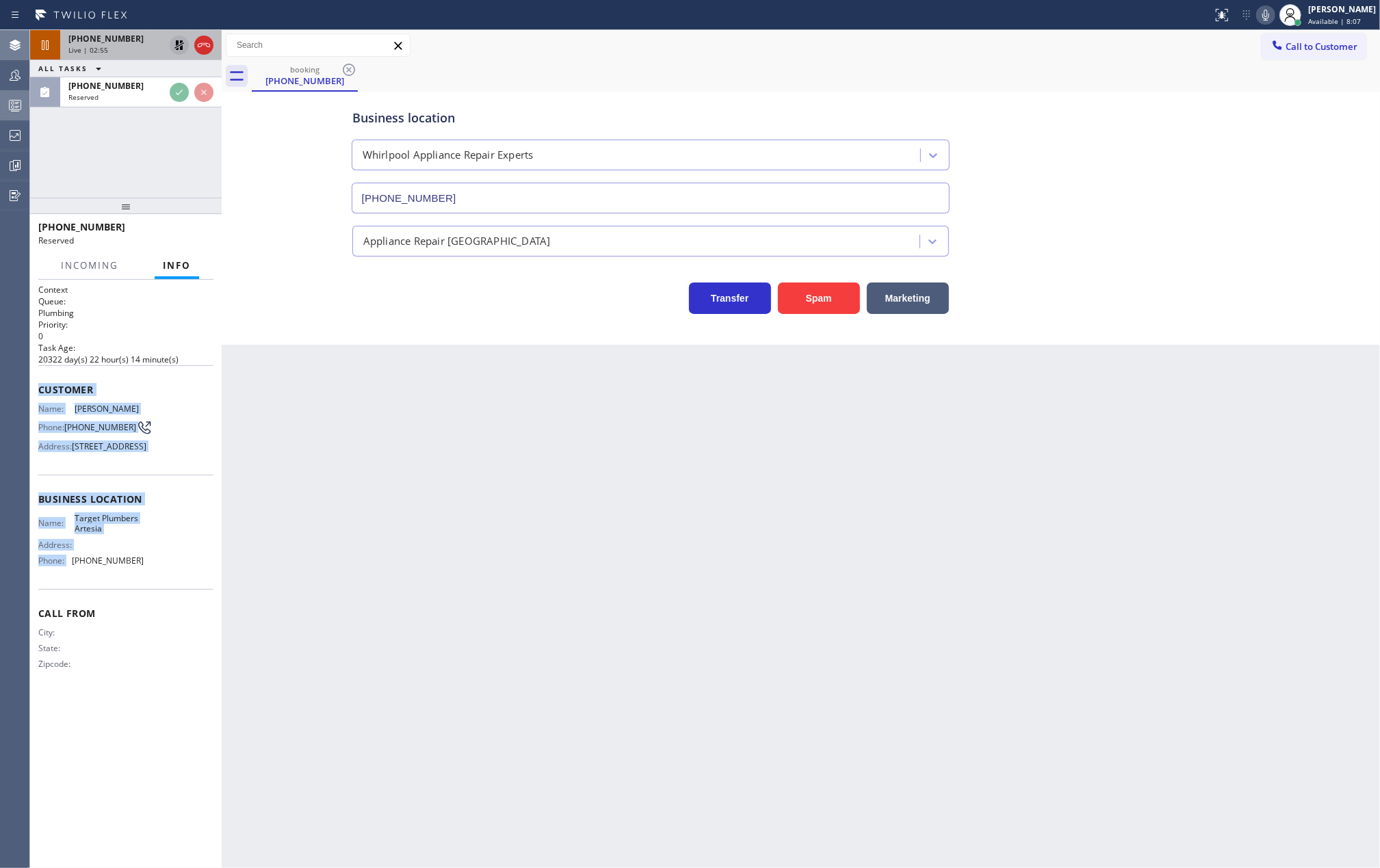
click at [178, 47] on icon at bounding box center [179, 45] width 10 height 10
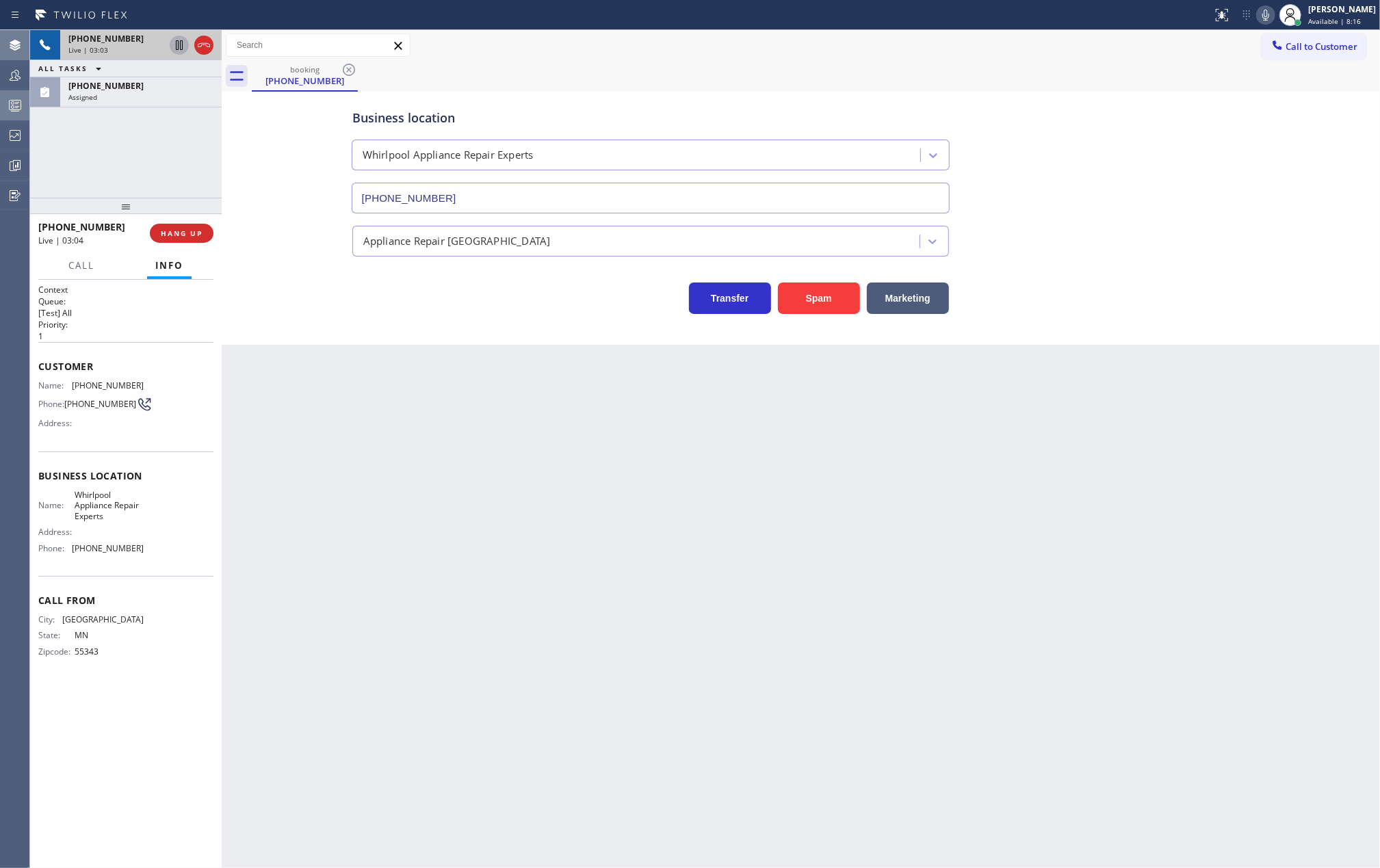
drag, startPoint x: 121, startPoint y: 206, endPoint x: 124, endPoint y: 146, distance: 60.1
click at [124, 146] on div "+19523815278 Live | 03:03 ALL TASKS ALL TASKS ACTIVE TASKS TASKS IN WRAP UP (56…" at bounding box center [126, 449] width 192 height 838
click at [85, 263] on span "Call" at bounding box center [81, 265] width 26 height 13
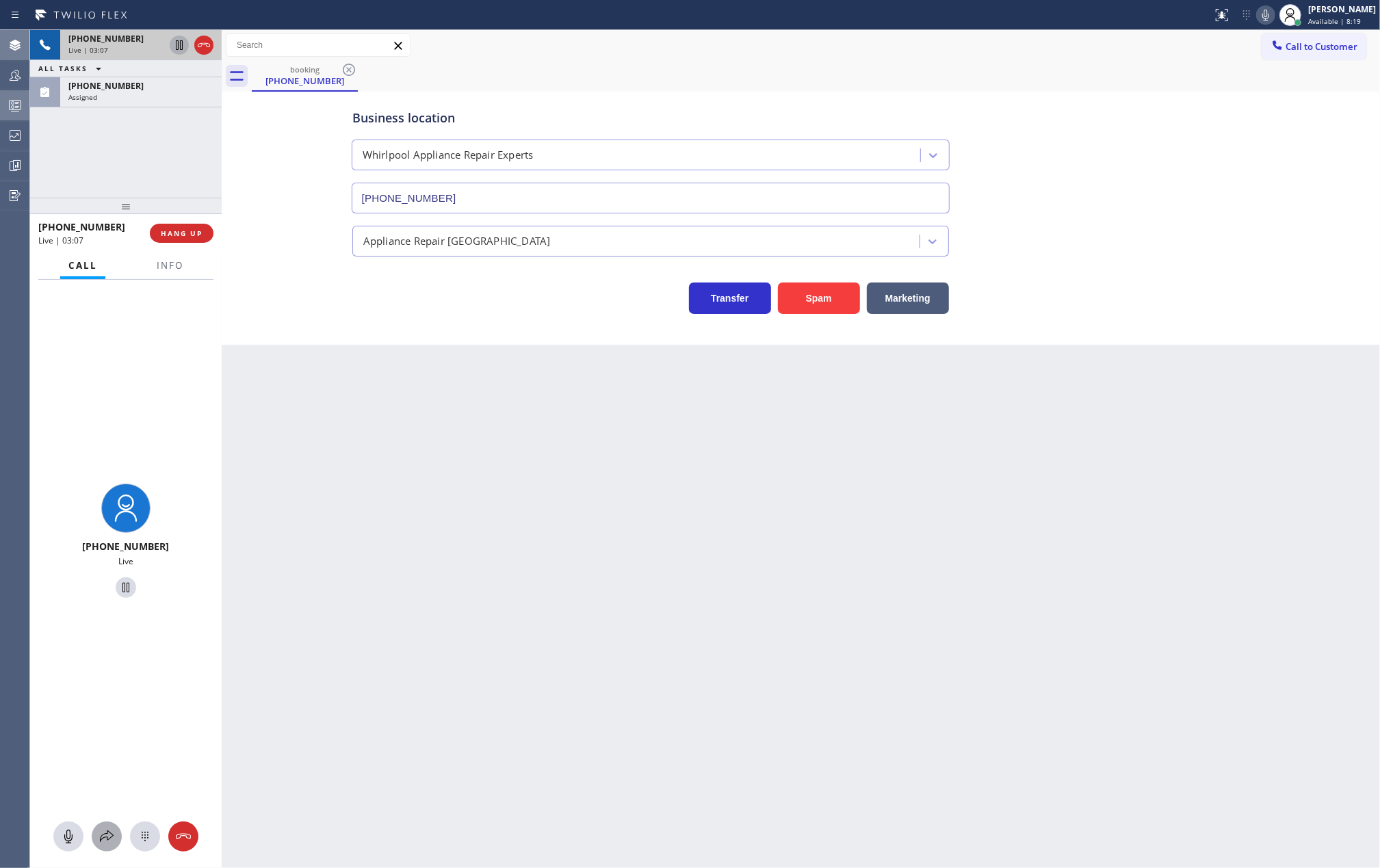
click at [97, 832] on div at bounding box center [107, 836] width 30 height 17
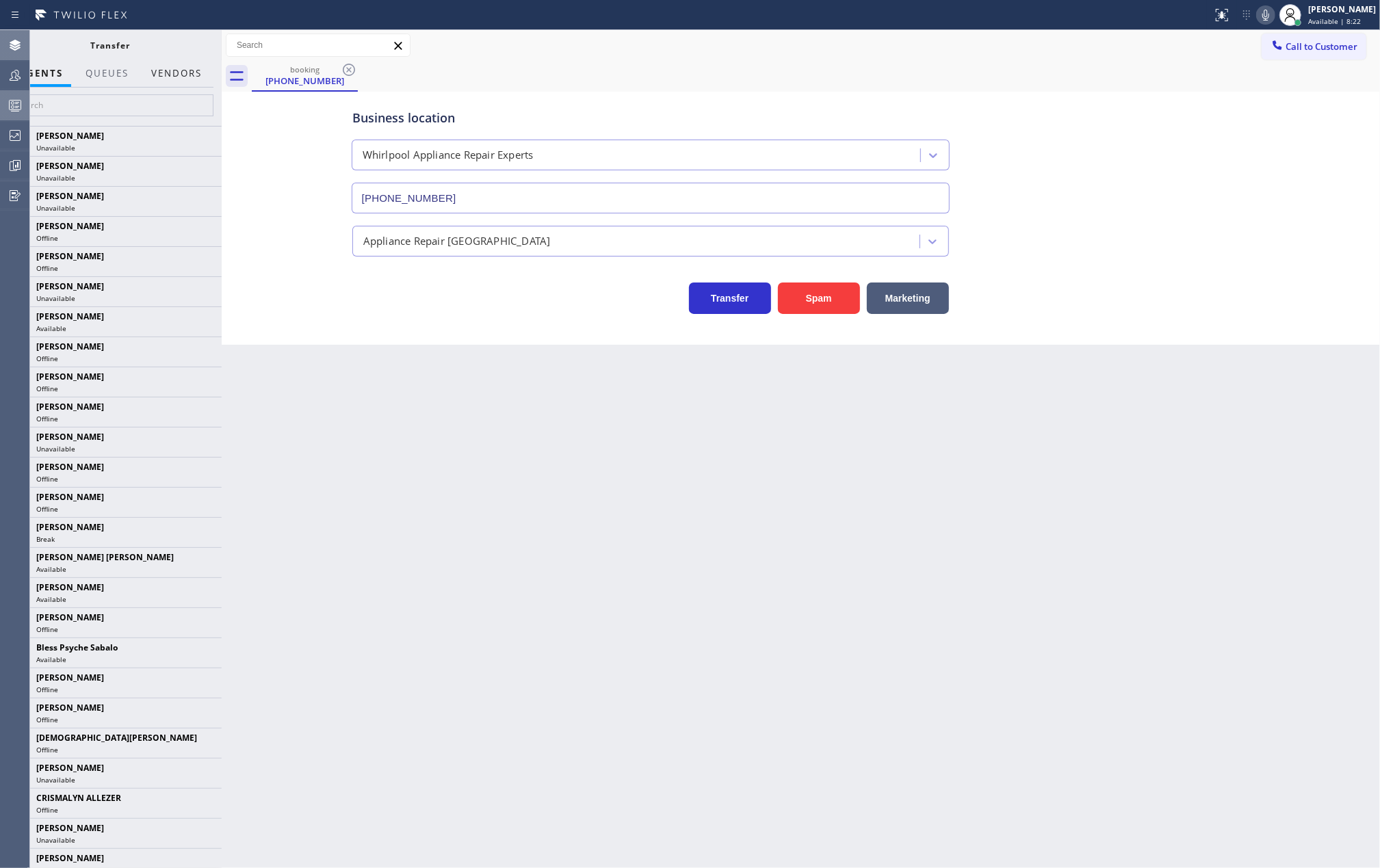
click at [168, 75] on button "Vendors" at bounding box center [176, 73] width 67 height 26
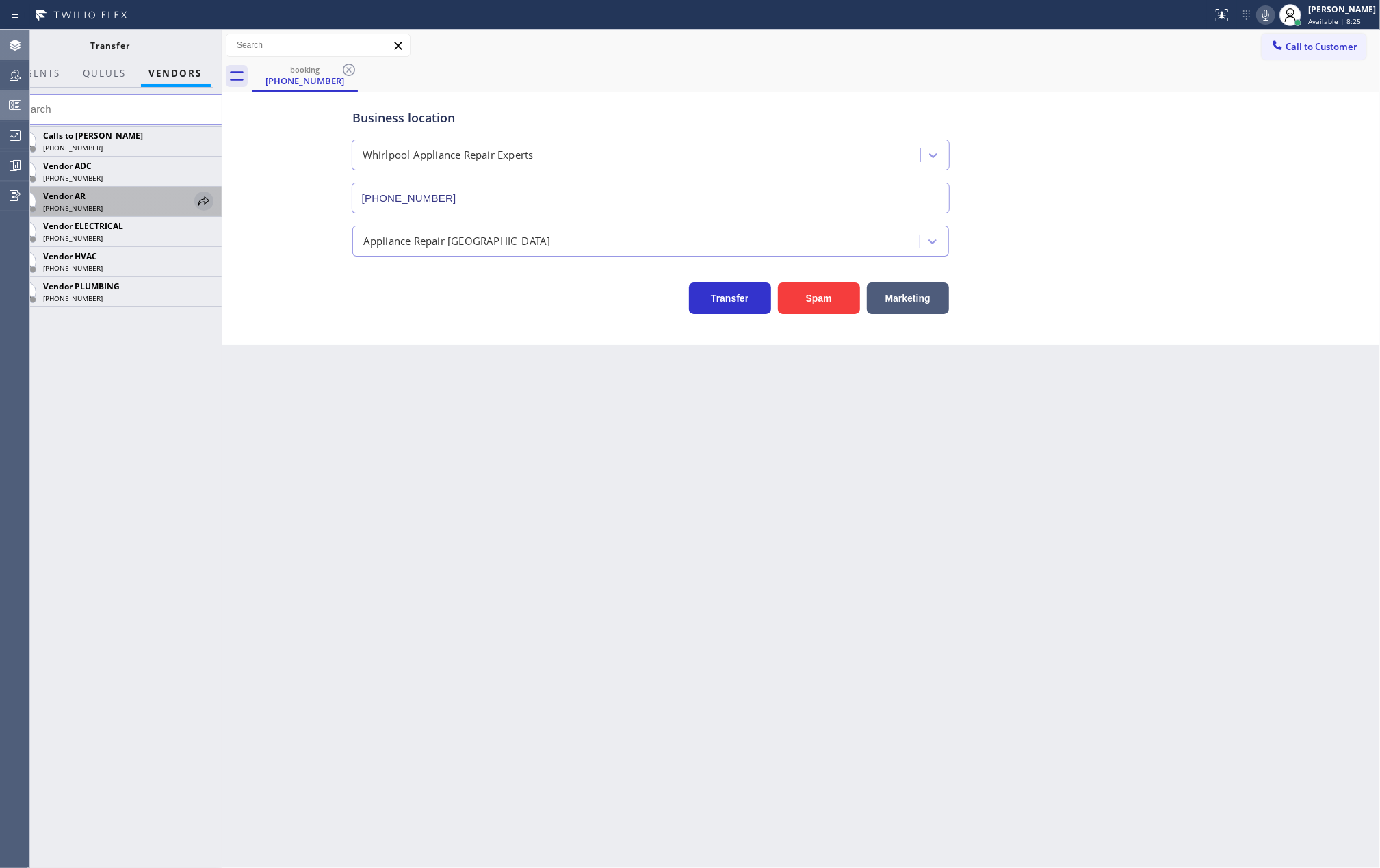
click at [203, 196] on icon at bounding box center [203, 200] width 17 height 17
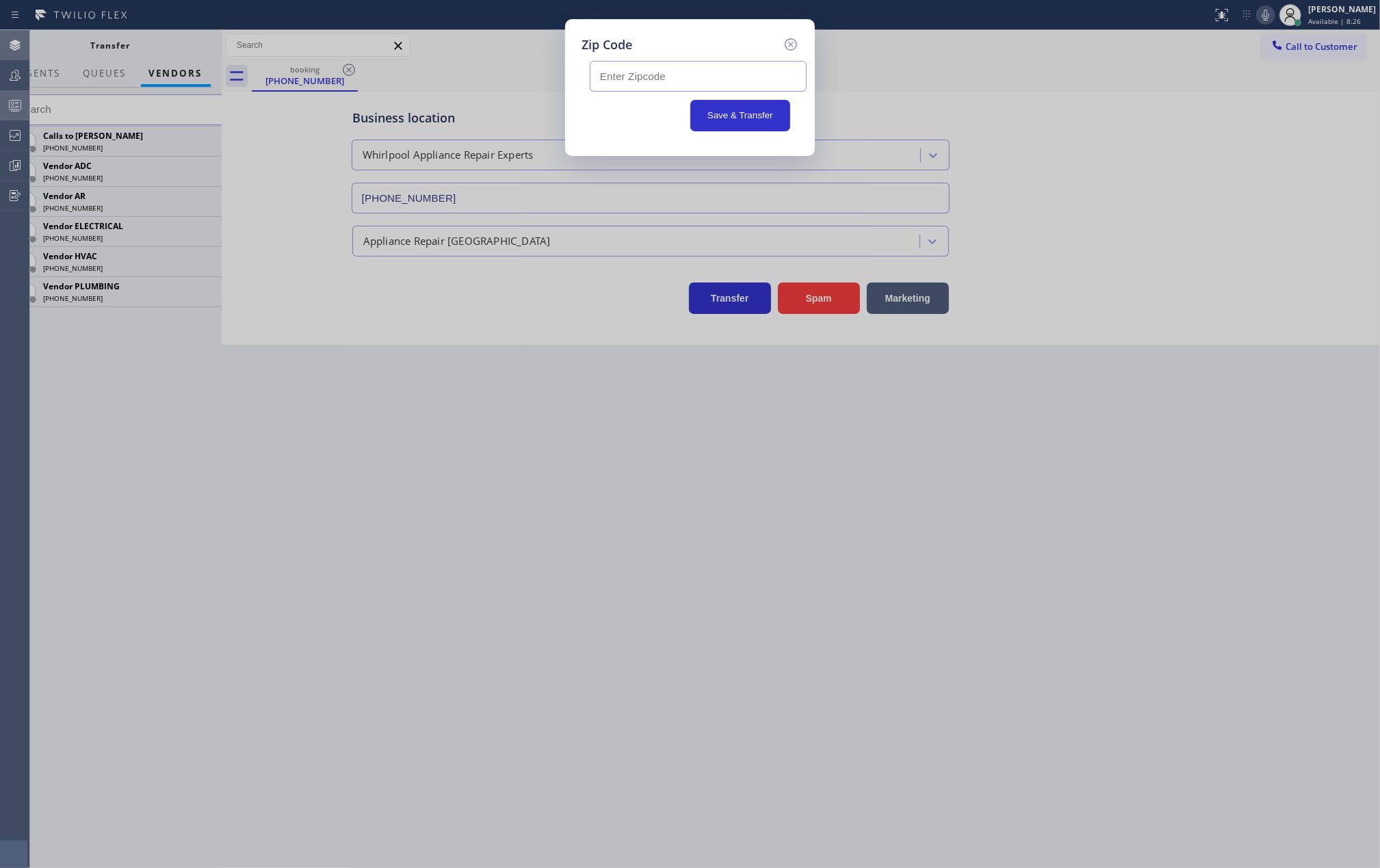
click at [690, 69] on input "text" at bounding box center [698, 75] width 217 height 30
click at [687, 72] on input "text" at bounding box center [698, 75] width 217 height 30
paste input "55124"
type input "55124"
click at [788, 44] on icon at bounding box center [790, 44] width 17 height 17
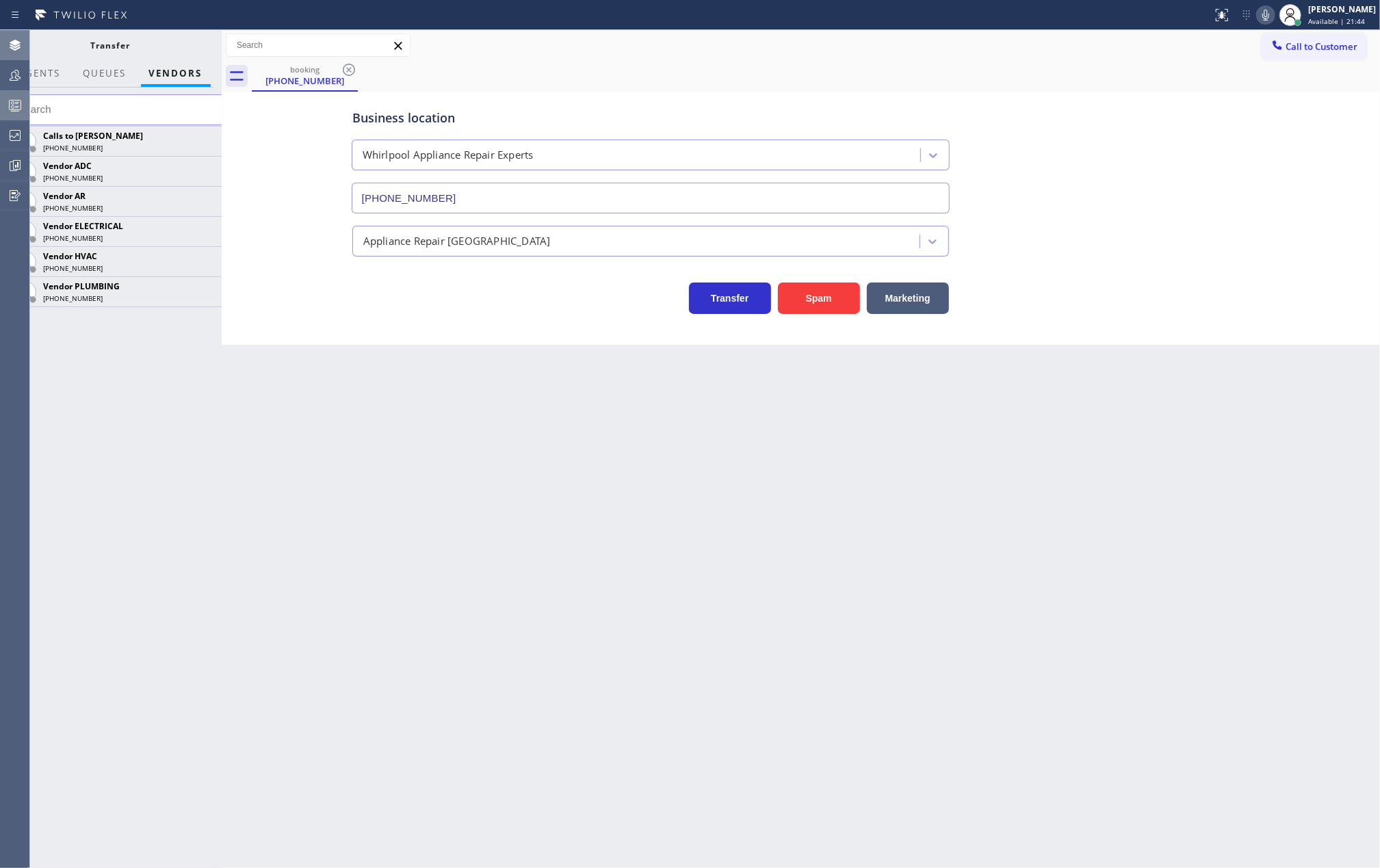
click at [1269, 15] on icon at bounding box center [1265, 15] width 7 height 11
click at [1273, 9] on icon at bounding box center [1266, 15] width 17 height 17
drag, startPoint x: 383, startPoint y: 500, endPoint x: 400, endPoint y: 496, distance: 17.5
click at [383, 500] on div "Back to Dashboard Change Sender ID Customers Technicians Select a contact Outbo…" at bounding box center [801, 449] width 1158 height 838
click at [56, 41] on div "Transfer" at bounding box center [110, 46] width 167 height 12
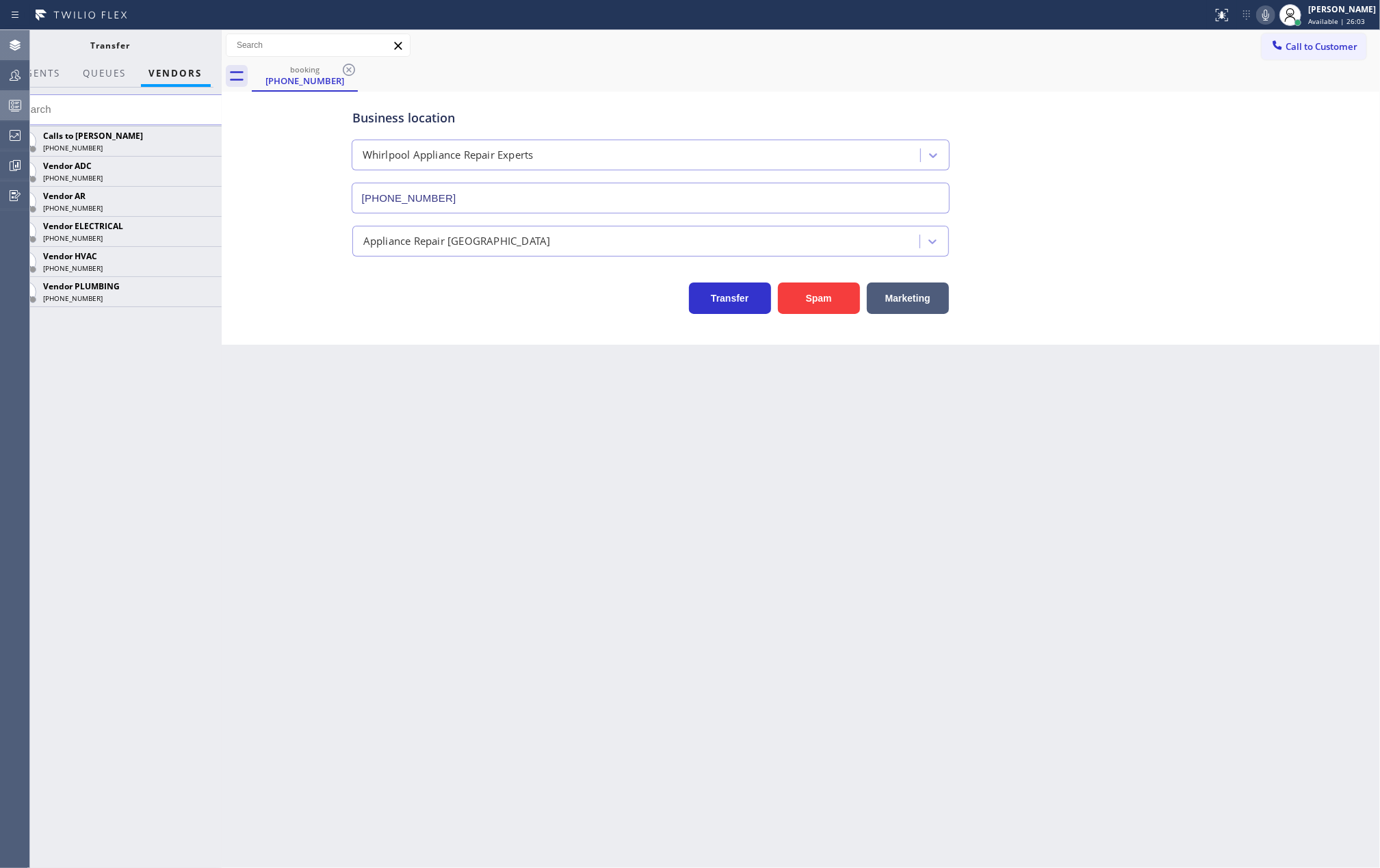
click at [526, 427] on div "Back to Dashboard Change Sender ID Customers Technicians Select a contact Outbo…" at bounding box center [801, 449] width 1158 height 838
click at [50, 68] on span "AGENTS" at bounding box center [40, 73] width 42 height 13
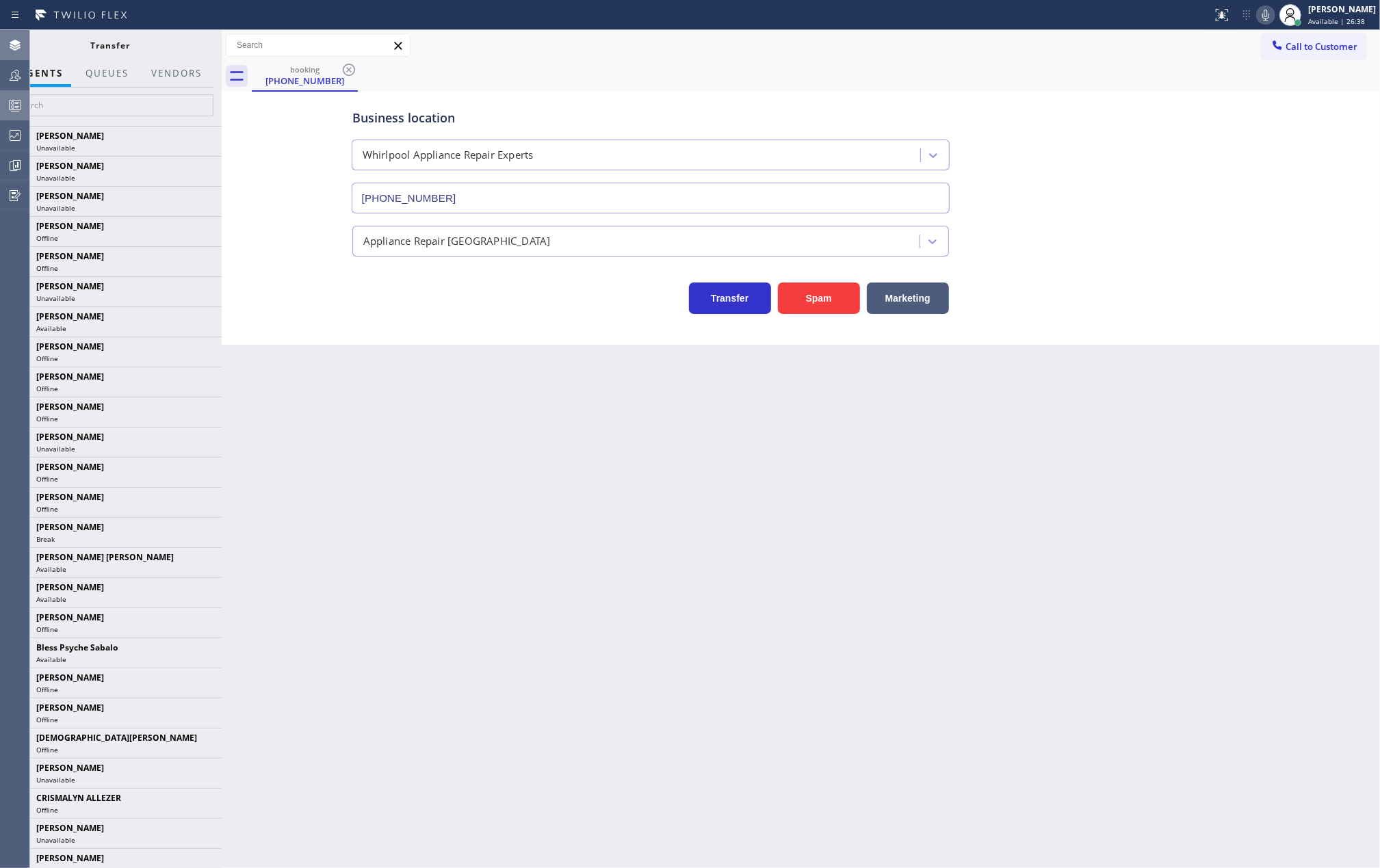
click at [1215, 409] on div "Back to Dashboard Change Sender ID Customers Technicians Select a contact Outbo…" at bounding box center [801, 449] width 1158 height 838
click at [18, 37] on icon at bounding box center [15, 45] width 17 height 17
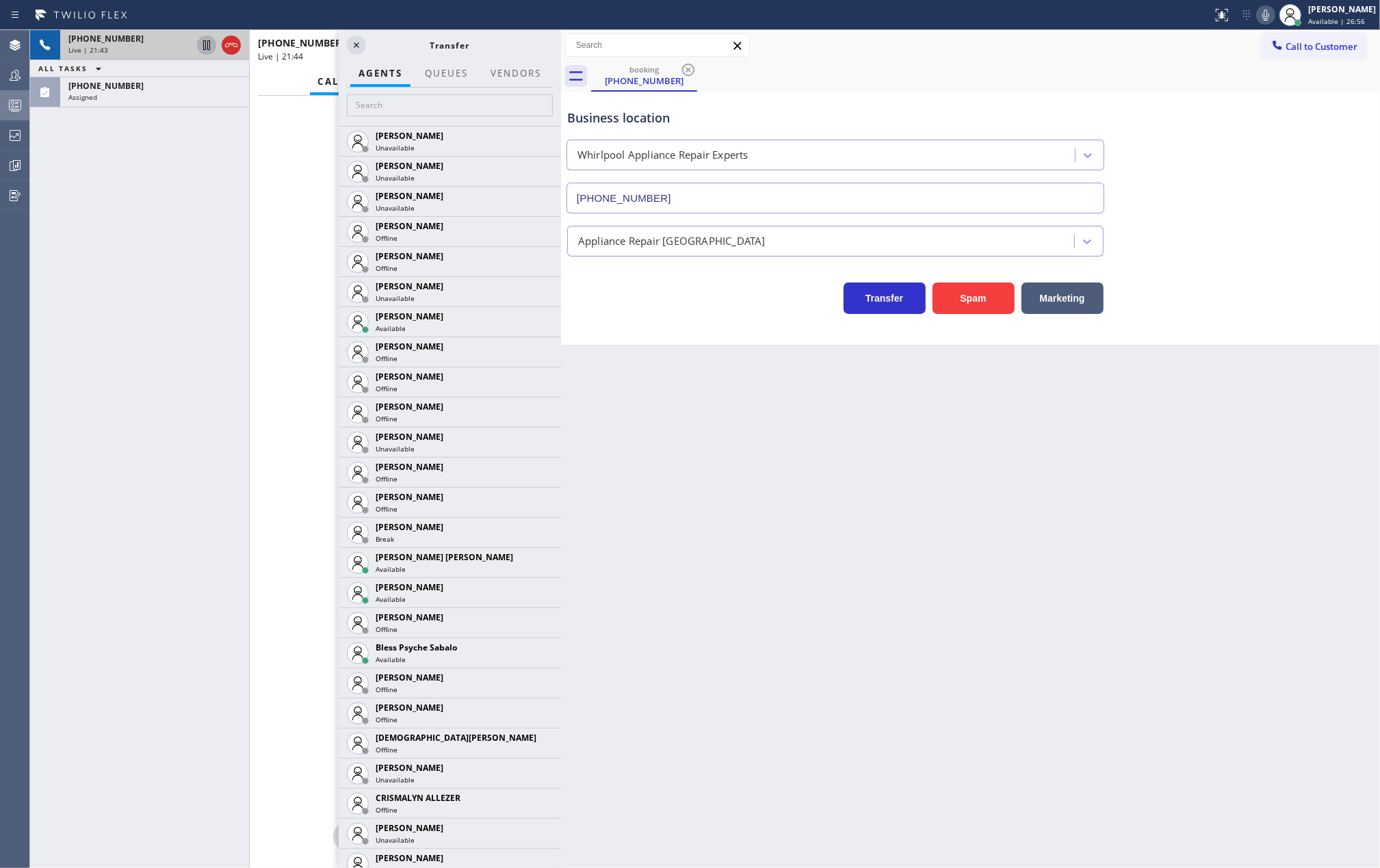
drag, startPoint x: 223, startPoint y: 307, endPoint x: 562, endPoint y: 313, distance: 339.1
click at [561, 313] on div at bounding box center [561, 449] width 0 height 838
click at [178, 302] on div "+19523815278 Live | 21:45 ALL TASKS ALL TASKS ACTIVE TASKS TASKS IN WRAP UP (56…" at bounding box center [140, 449] width 219 height 838
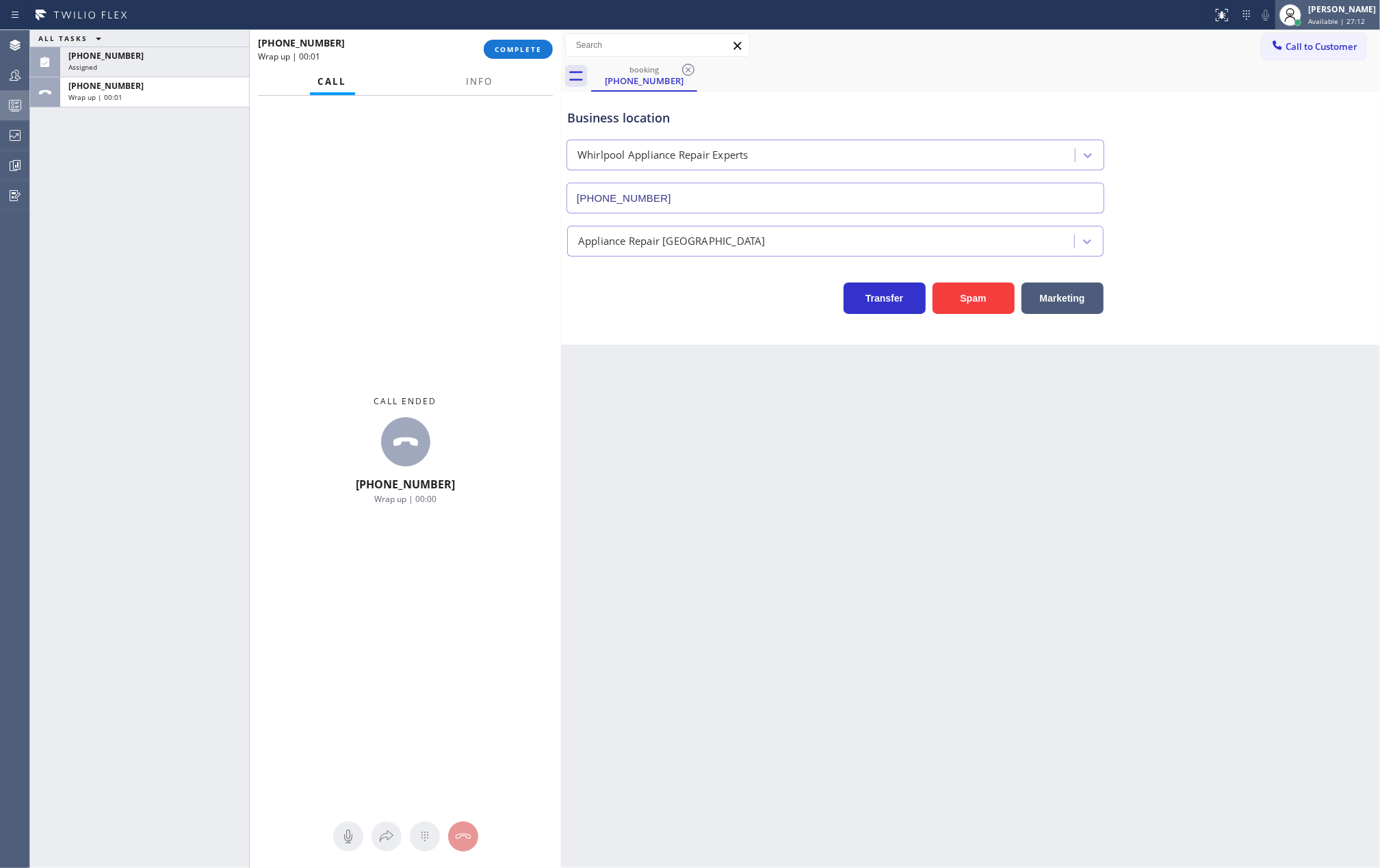
click at [1322, 10] on div "[PERSON_NAME]" at bounding box center [1341, 9] width 67 height 12
click at [1358, 20] on span "Available | 27:50" at bounding box center [1336, 22] width 57 height 10
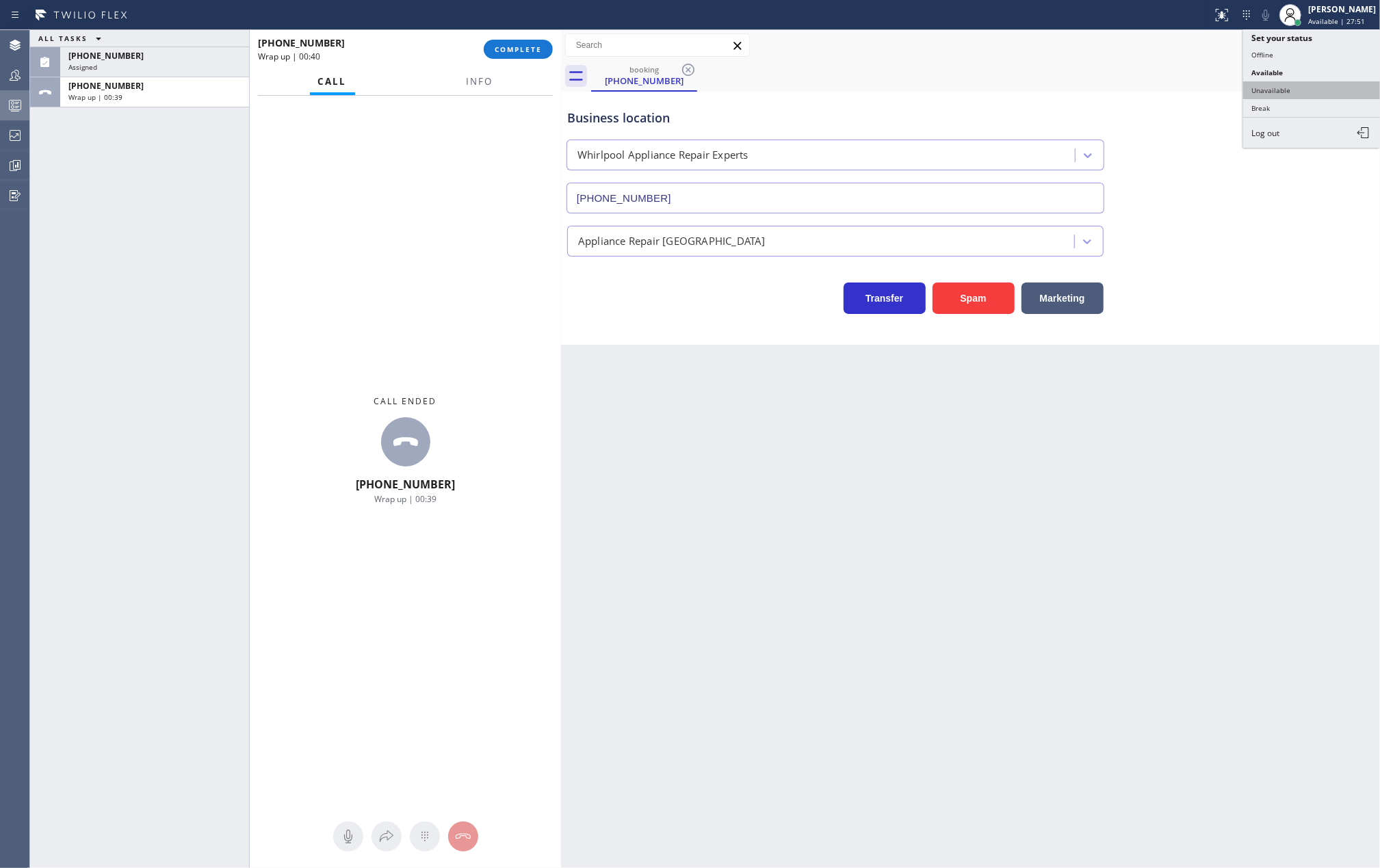
click at [1304, 85] on button "Unavailable" at bounding box center [1312, 90] width 137 height 18
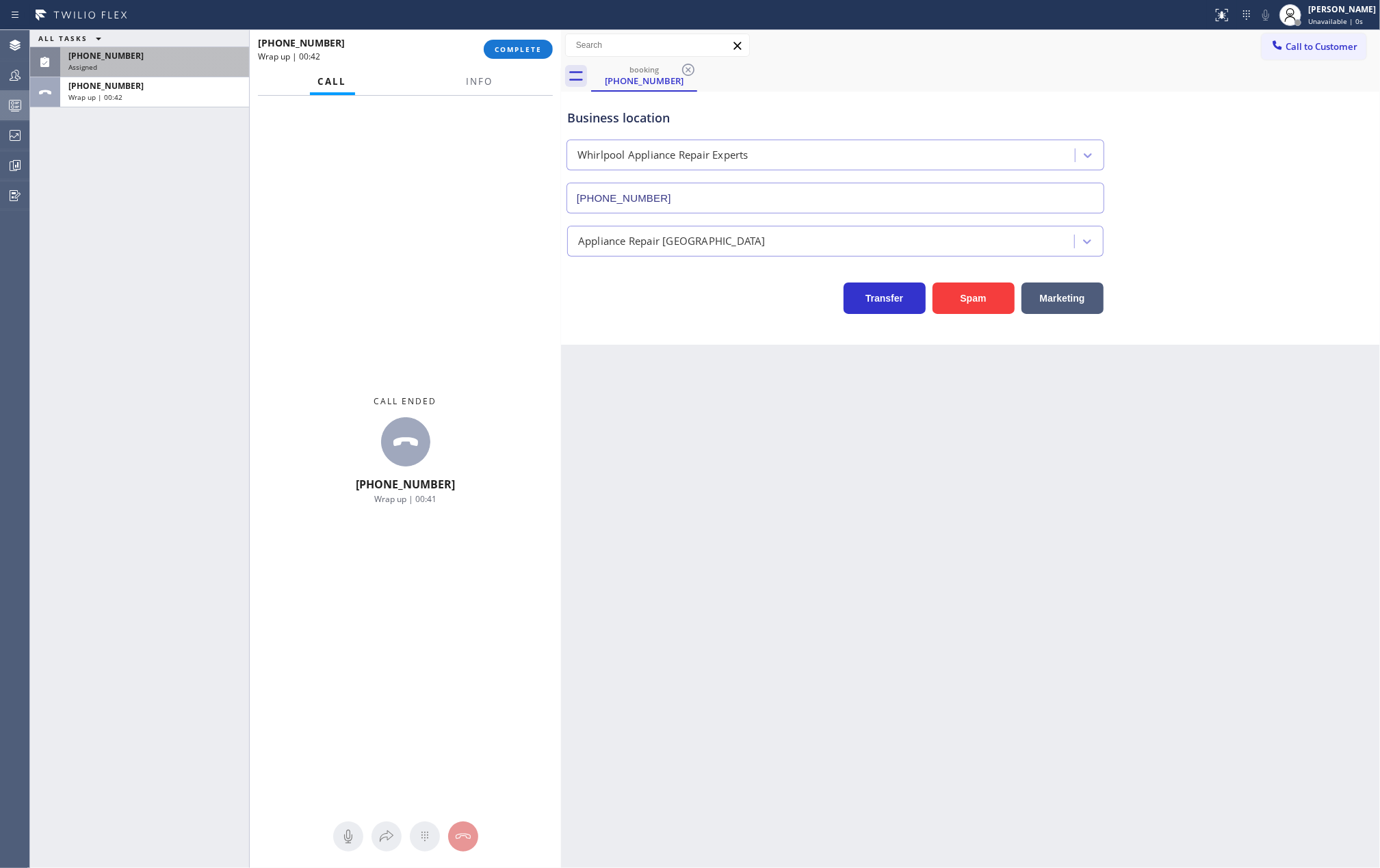
click at [141, 66] on div "Assigned" at bounding box center [155, 67] width 172 height 10
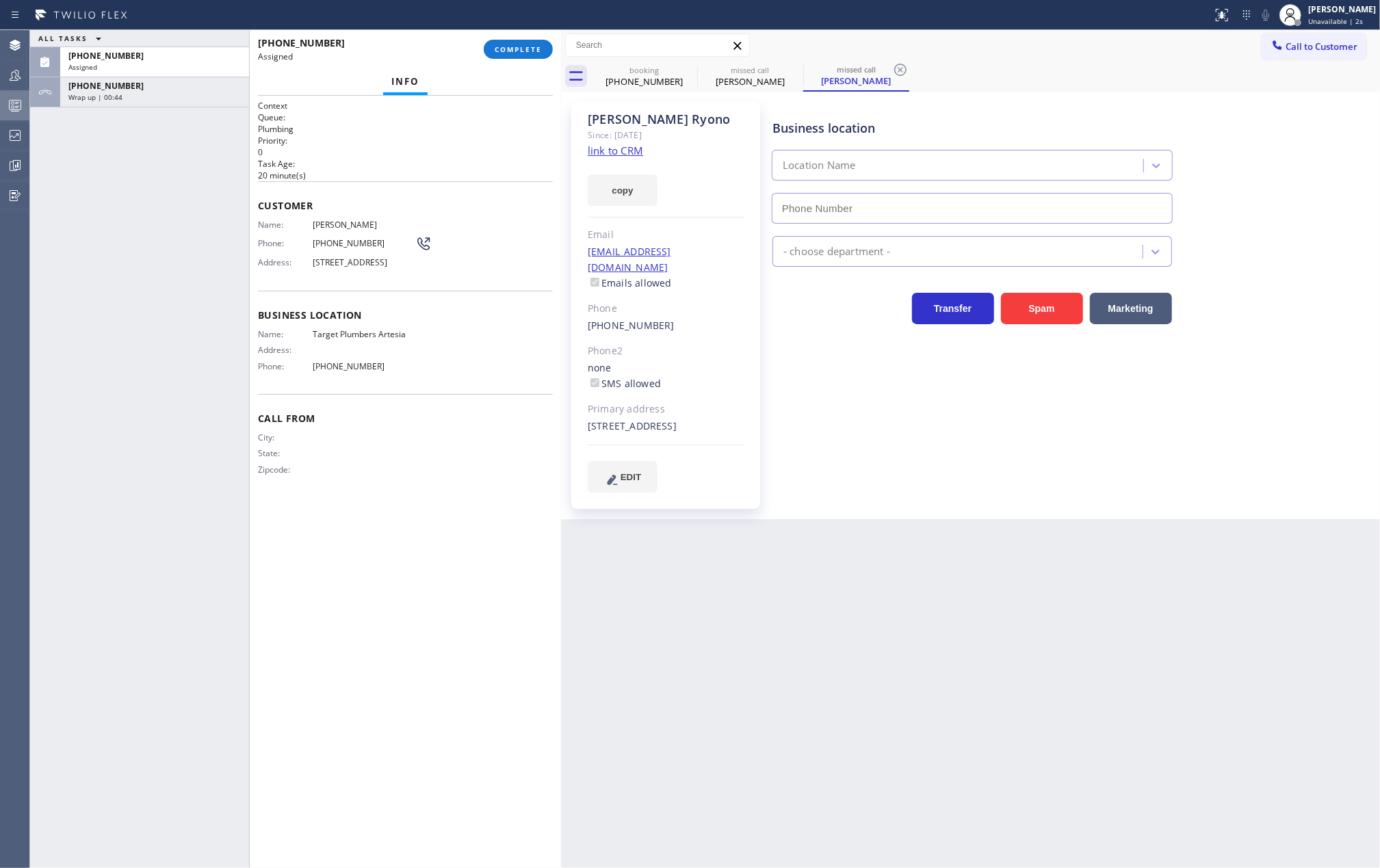
type input "(562) 414-4415"
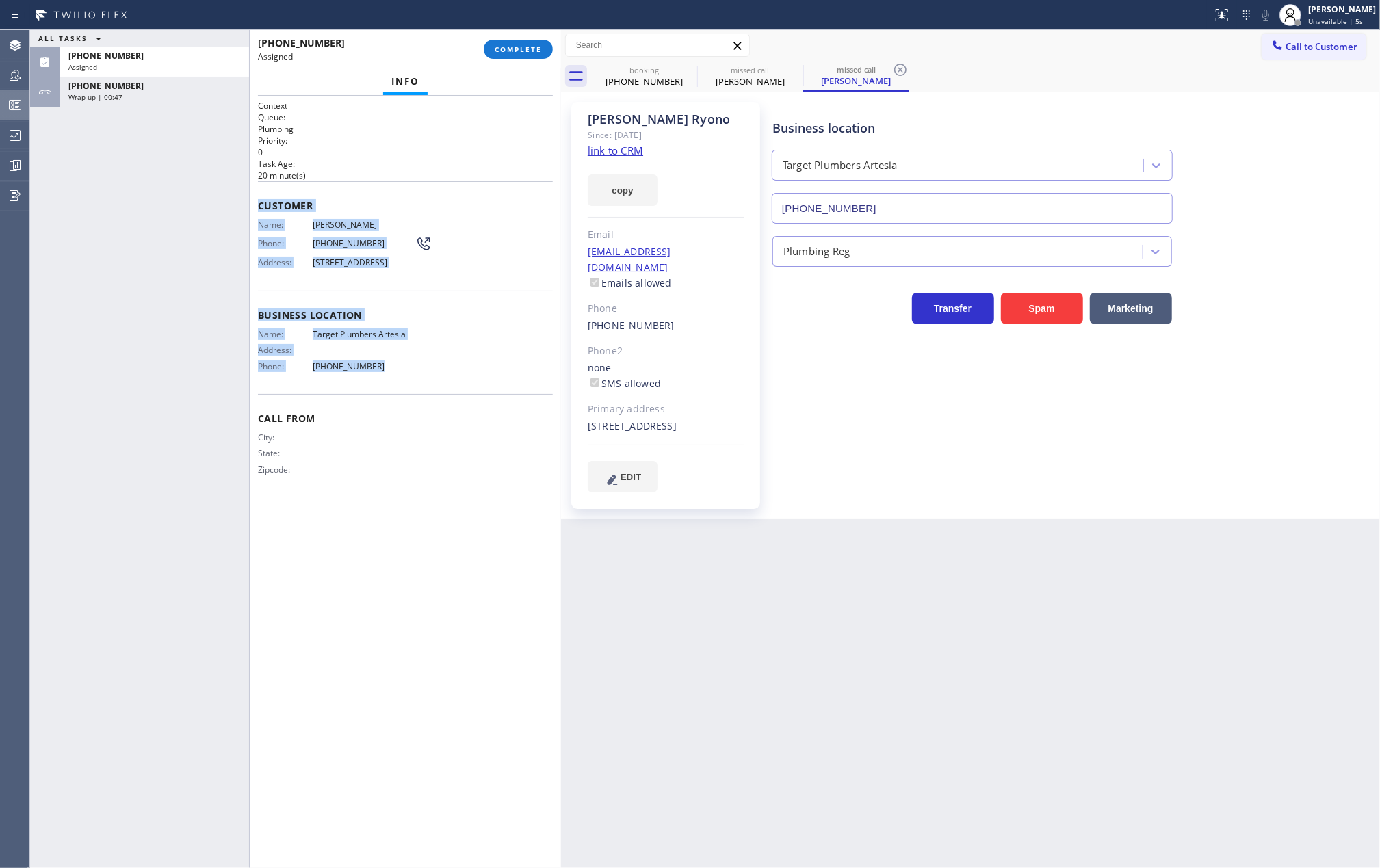
drag, startPoint x: 254, startPoint y: 206, endPoint x: 424, endPoint y: 385, distance: 246.9
click at [424, 385] on div "Context Queue: Plumbing Priority: 0 Task Age: 20 minute(s) Customer Name: Wayne…" at bounding box center [405, 482] width 311 height 772
copy div "Customer Name: Wayne Ryono Phone: (562) 964-3160 Address: 17833 Thornlake Ave, …"
click at [151, 64] on div "Assigned" at bounding box center [155, 67] width 172 height 10
click at [502, 47] on span "COMPLETE" at bounding box center [518, 49] width 47 height 10
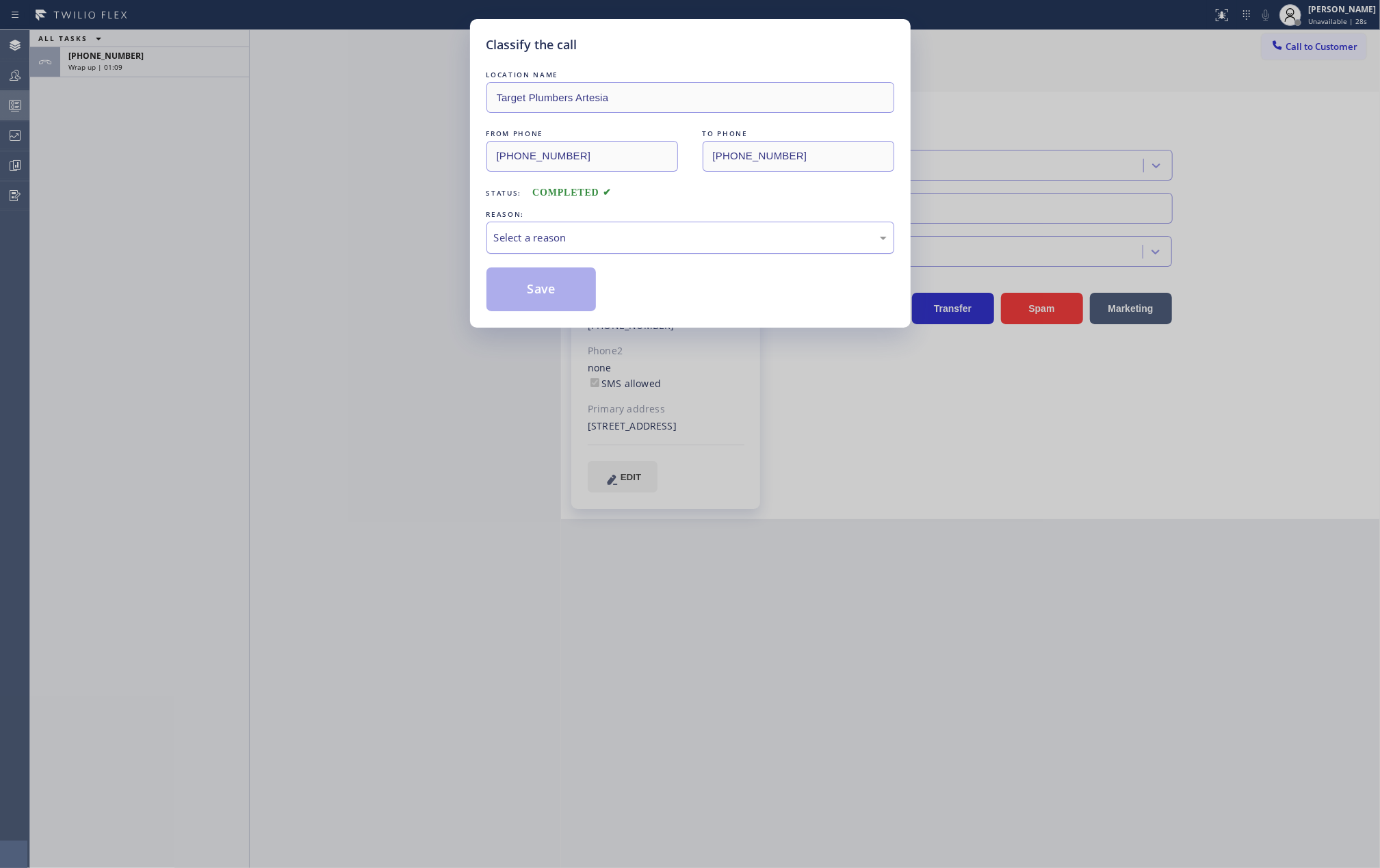
click at [730, 234] on div "Select a reason" at bounding box center [690, 238] width 392 height 16
click at [555, 290] on button "Save" at bounding box center [541, 288] width 111 height 44
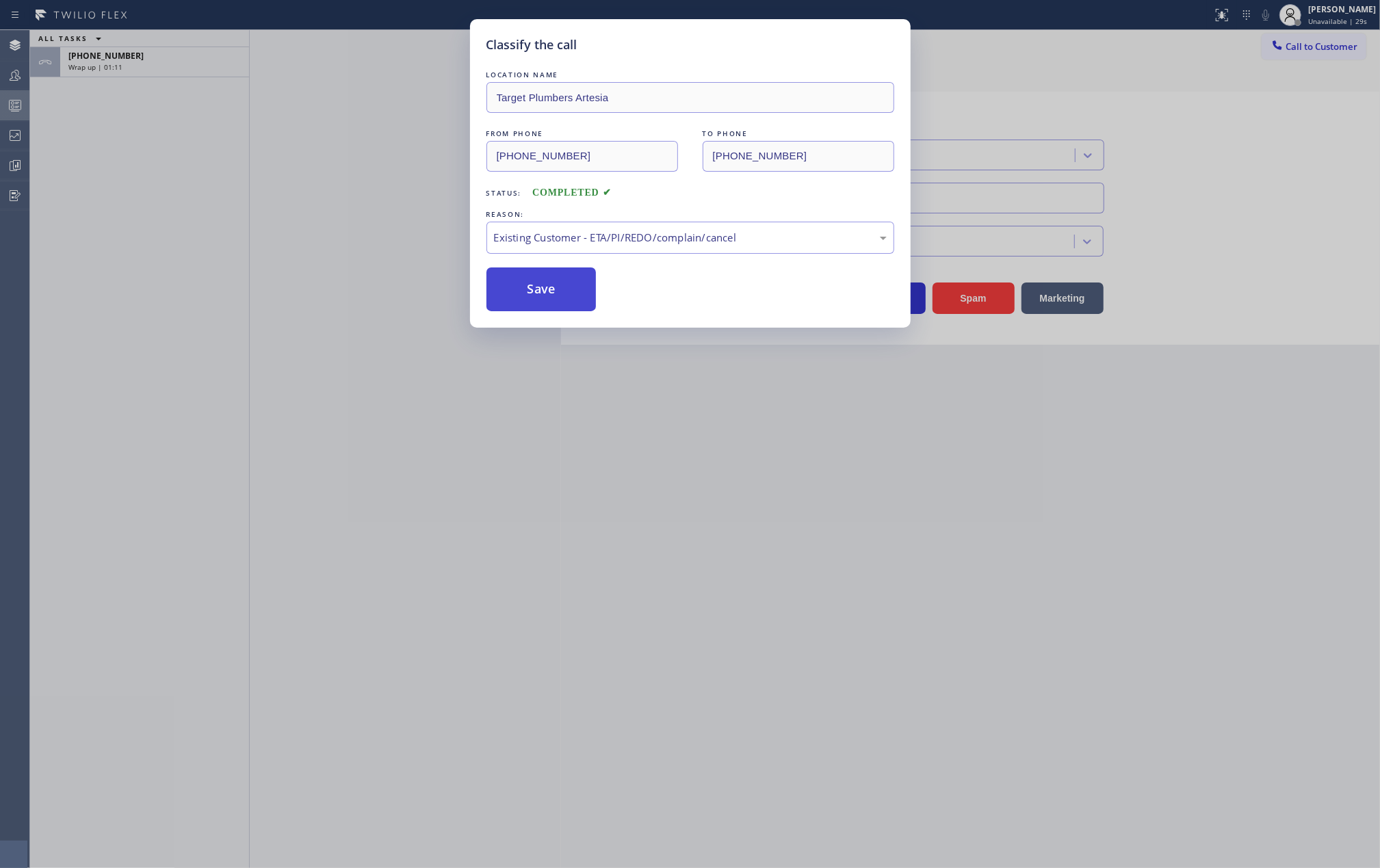
click at [555, 290] on button "Save" at bounding box center [541, 288] width 111 height 44
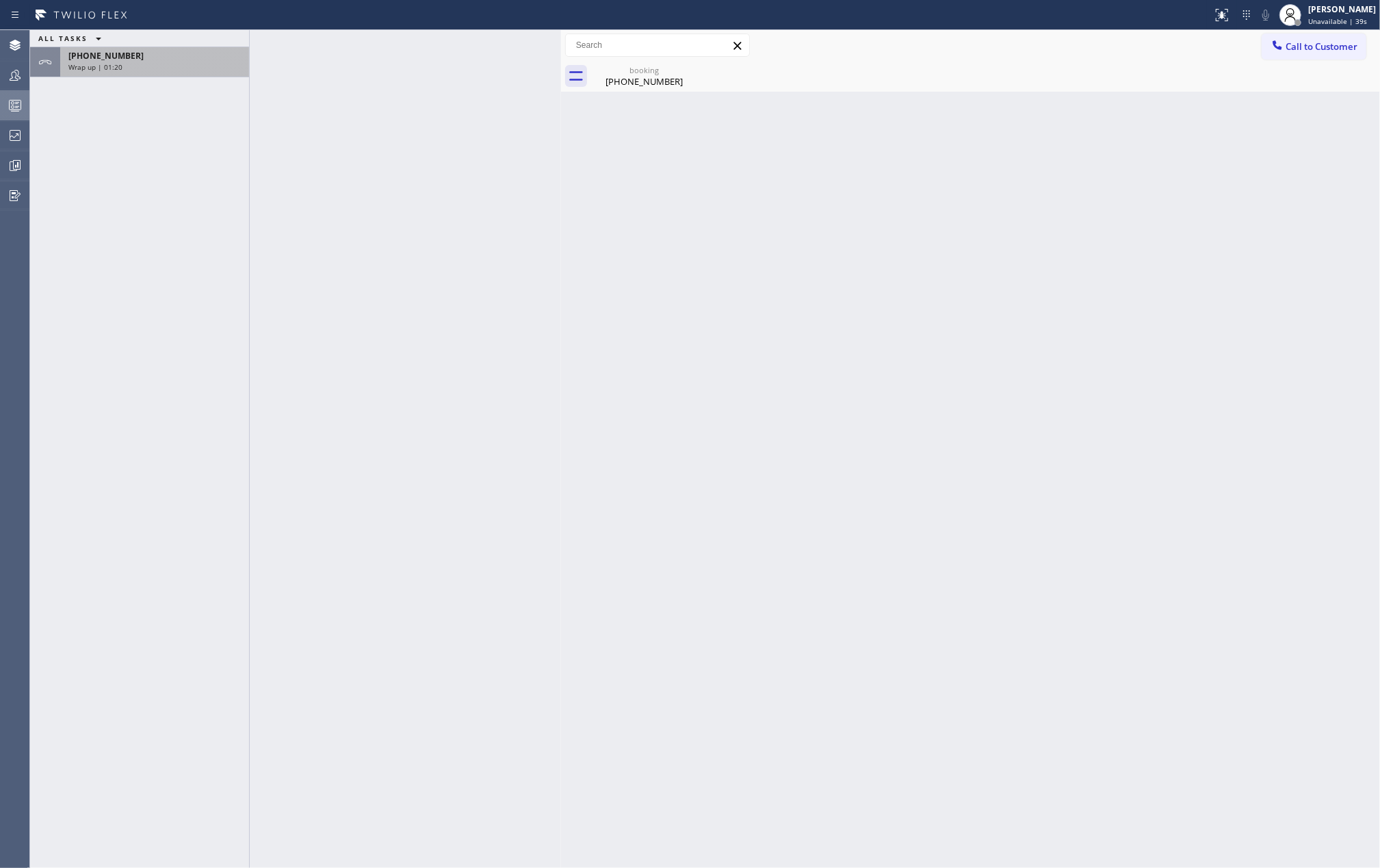
click at [144, 65] on div "Wrap up | 01:20" at bounding box center [155, 67] width 172 height 10
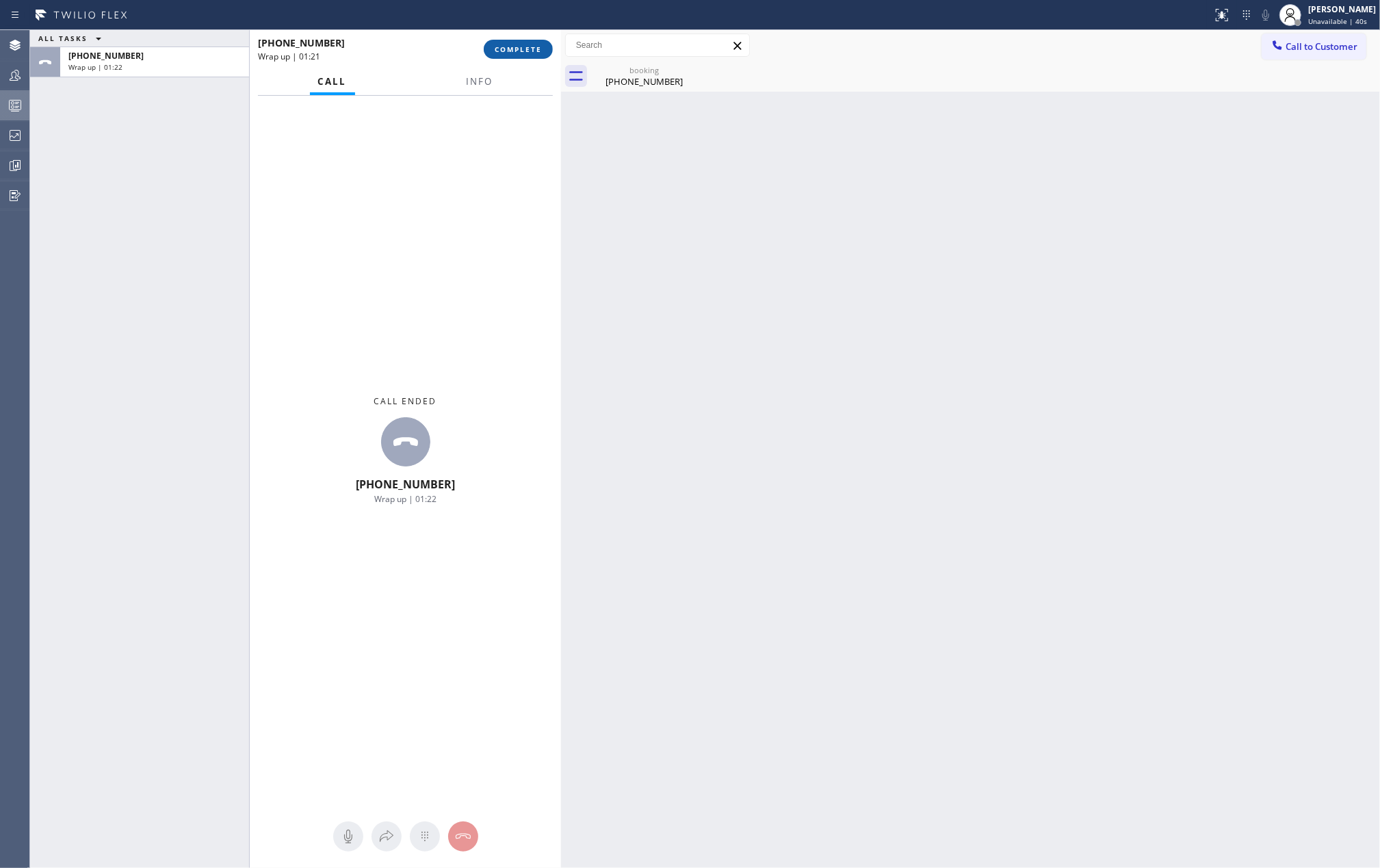
click at [521, 41] on button "COMPLETE" at bounding box center [517, 50] width 69 height 20
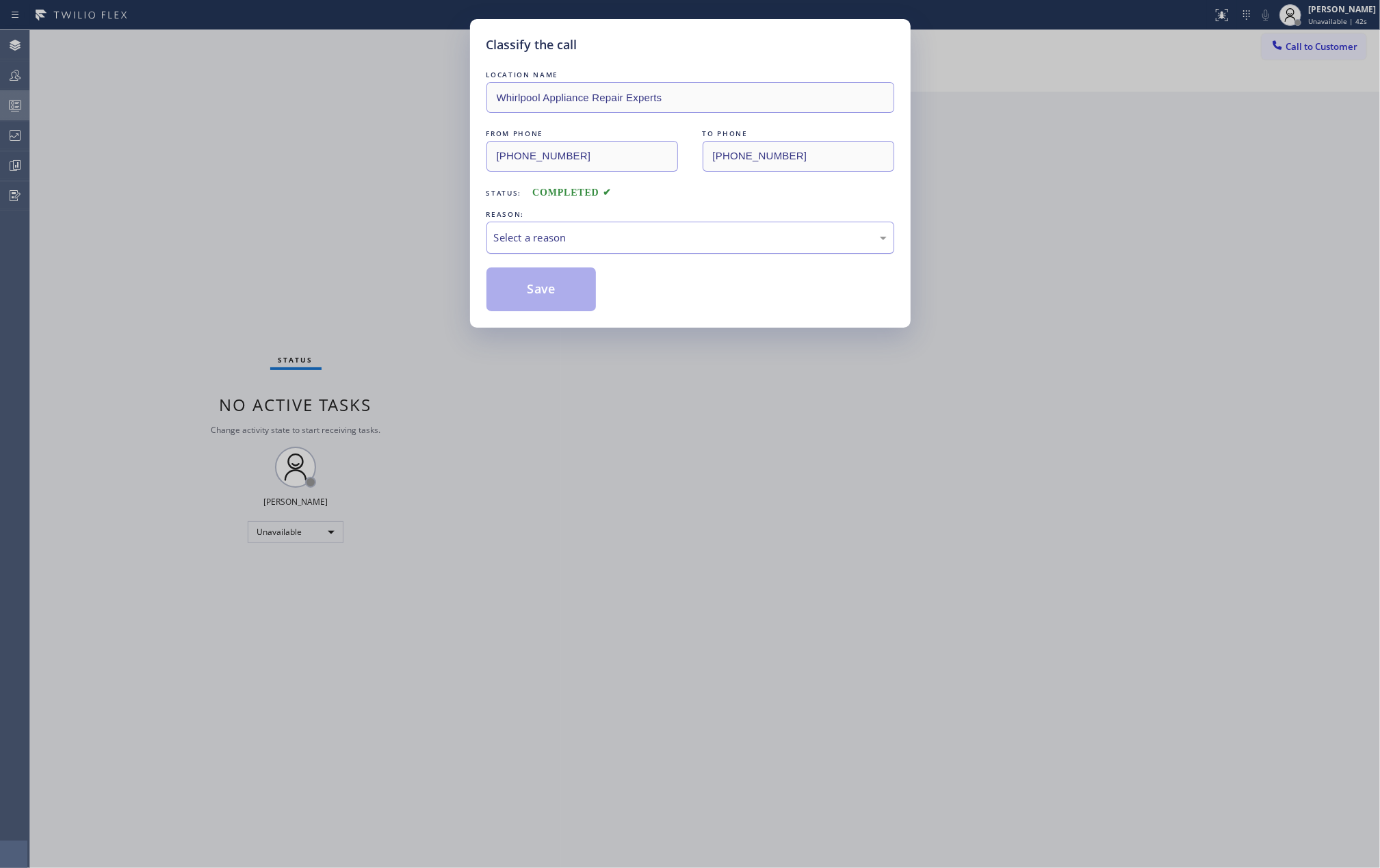
click at [690, 239] on div "Select a reason" at bounding box center [690, 238] width 392 height 16
click at [561, 279] on button "Save" at bounding box center [541, 288] width 111 height 44
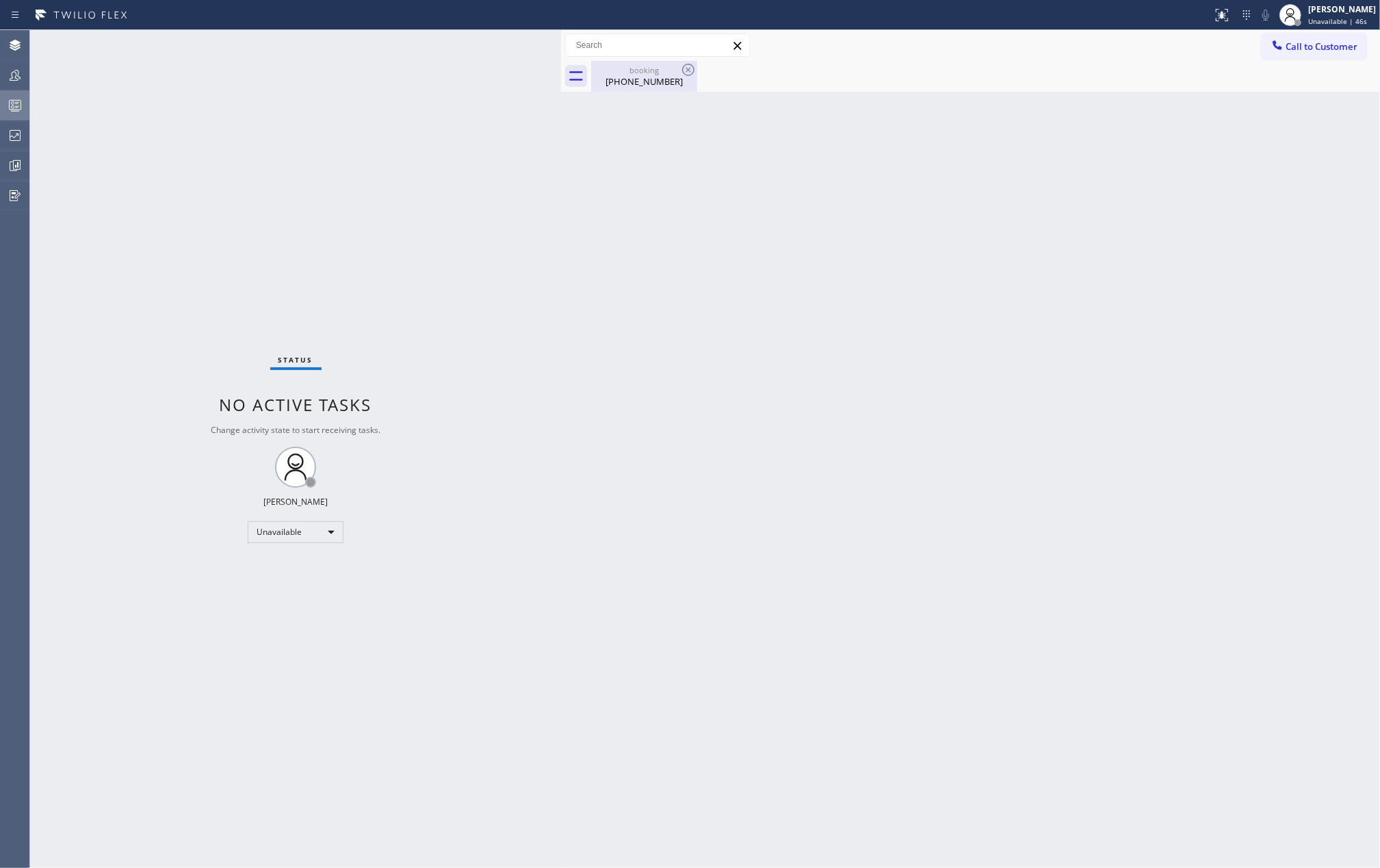
click at [632, 85] on div "(952) 381-5278" at bounding box center [645, 81] width 104 height 13
click at [1344, 12] on div "[PERSON_NAME]" at bounding box center [1341, 9] width 67 height 12
click at [1282, 58] on button "Offline" at bounding box center [1312, 55] width 137 height 18
click at [1341, 14] on div "[PERSON_NAME]" at bounding box center [1341, 9] width 67 height 12
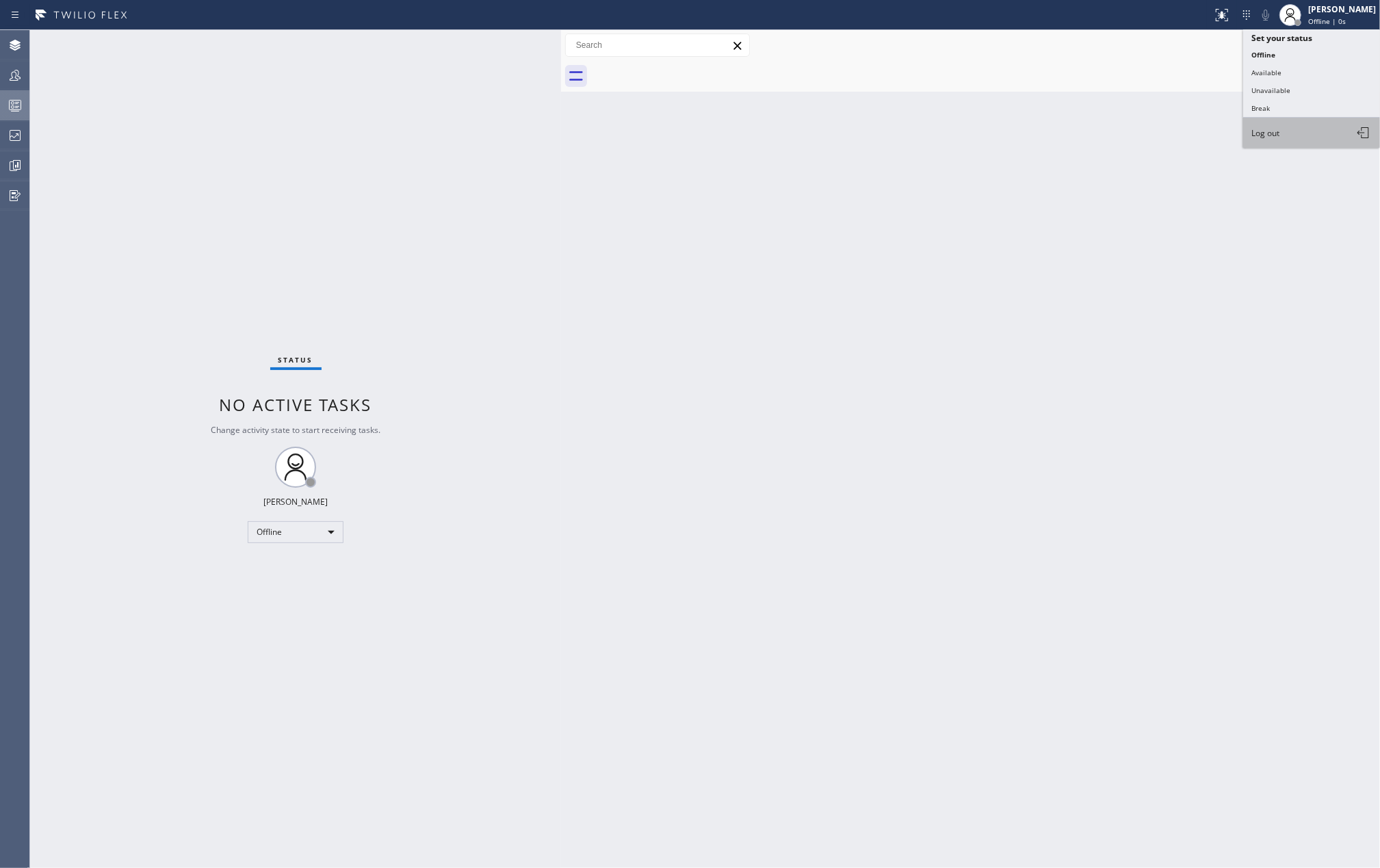
click at [1269, 129] on span "Log out" at bounding box center [1265, 133] width 28 height 12
